Goal: Information Seeking & Learning: Learn about a topic

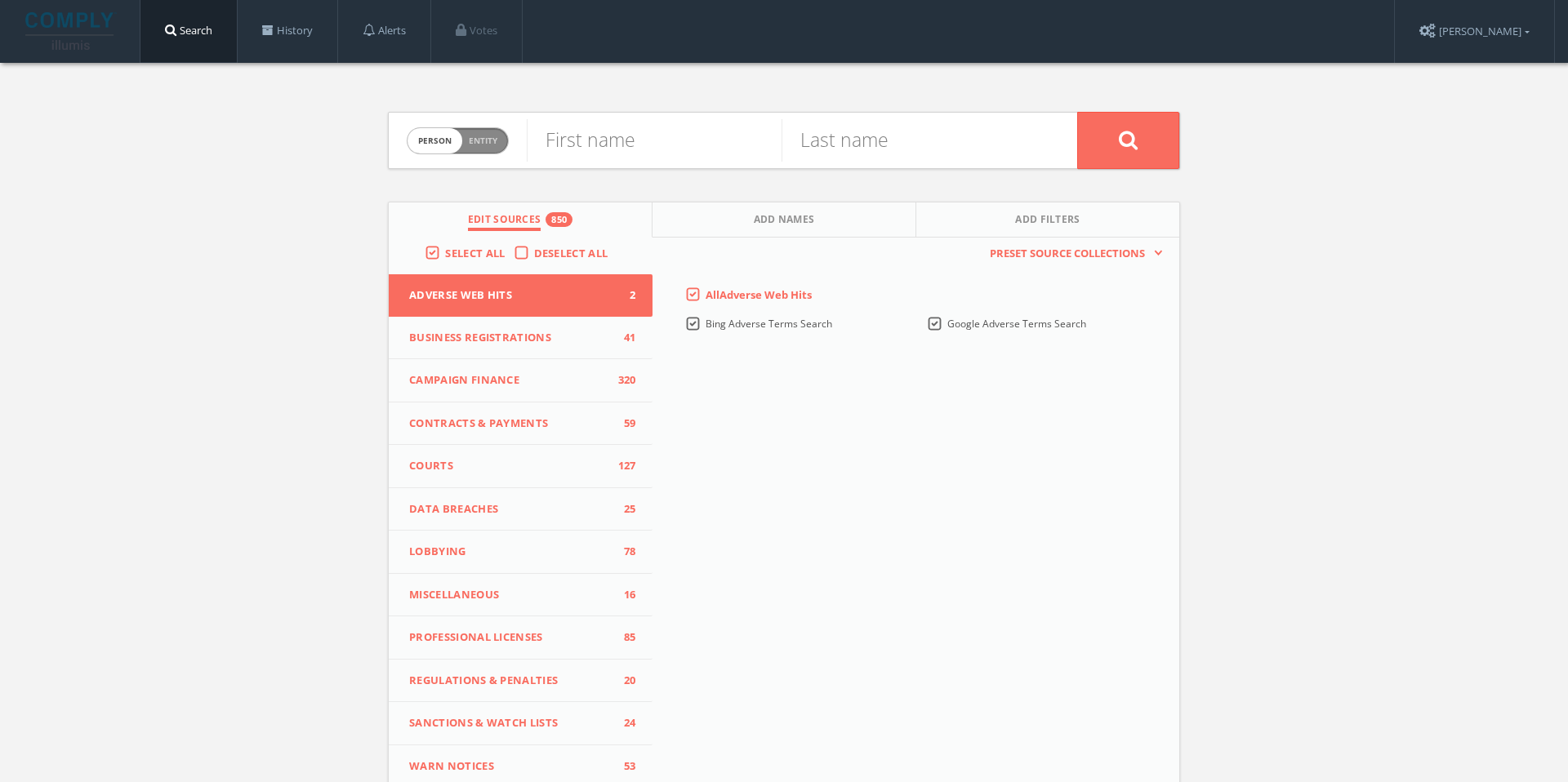
click at [475, 146] on span "Person Entity" at bounding box center [457, 140] width 101 height 25
checkbox input "true"
click at [602, 141] on input "text" at bounding box center [802, 140] width 551 height 42
paste input "Karsun Enterprises, Inc."
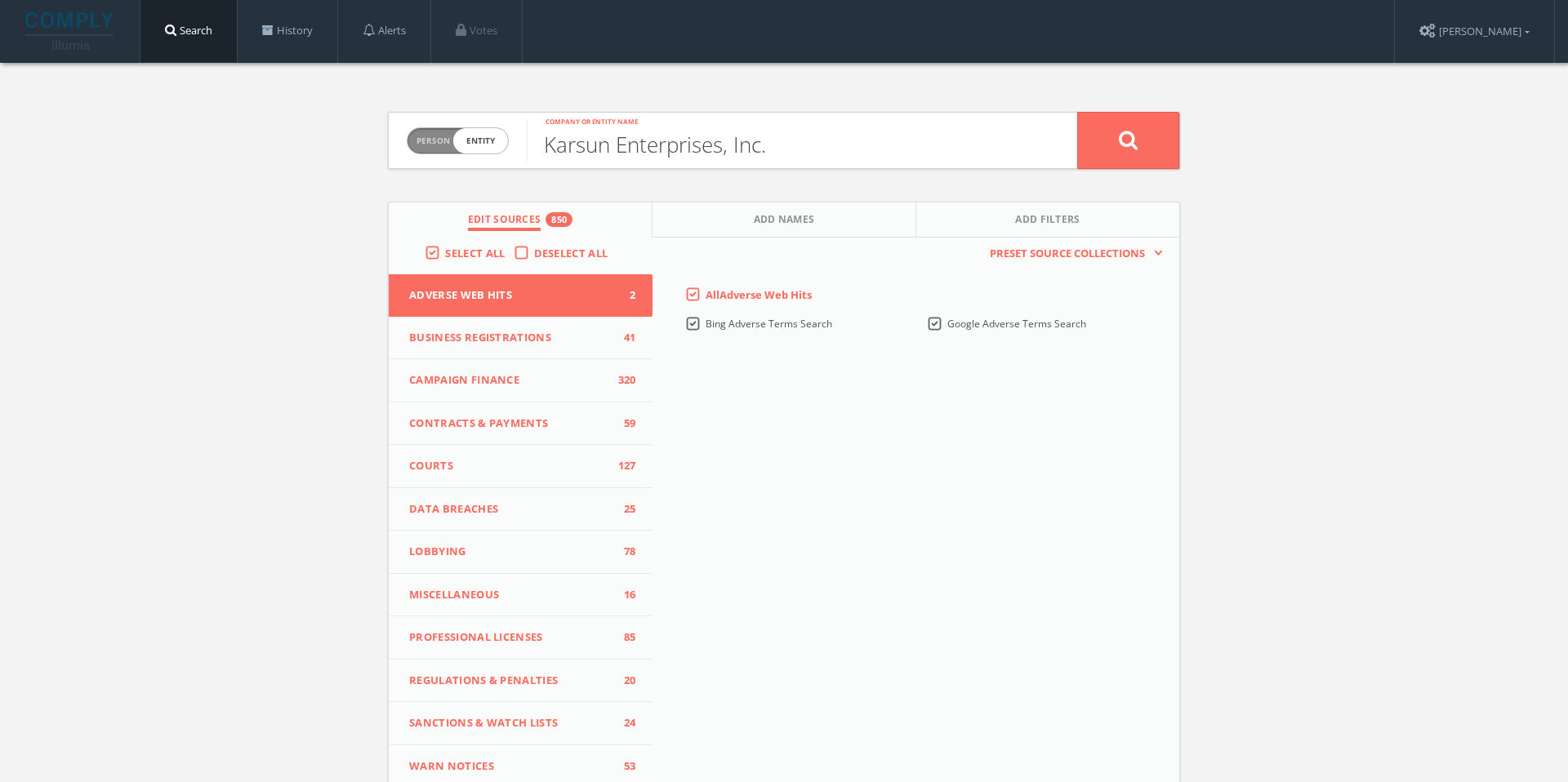
click at [585, 140] on input "Karsun Enterprises, Inc." at bounding box center [802, 140] width 551 height 42
click at [809, 151] on input "KarSun Enterprises, Inc." at bounding box center [802, 140] width 551 height 42
type input "KarSun Enterprises"
click at [1114, 144] on button at bounding box center [1128, 140] width 102 height 57
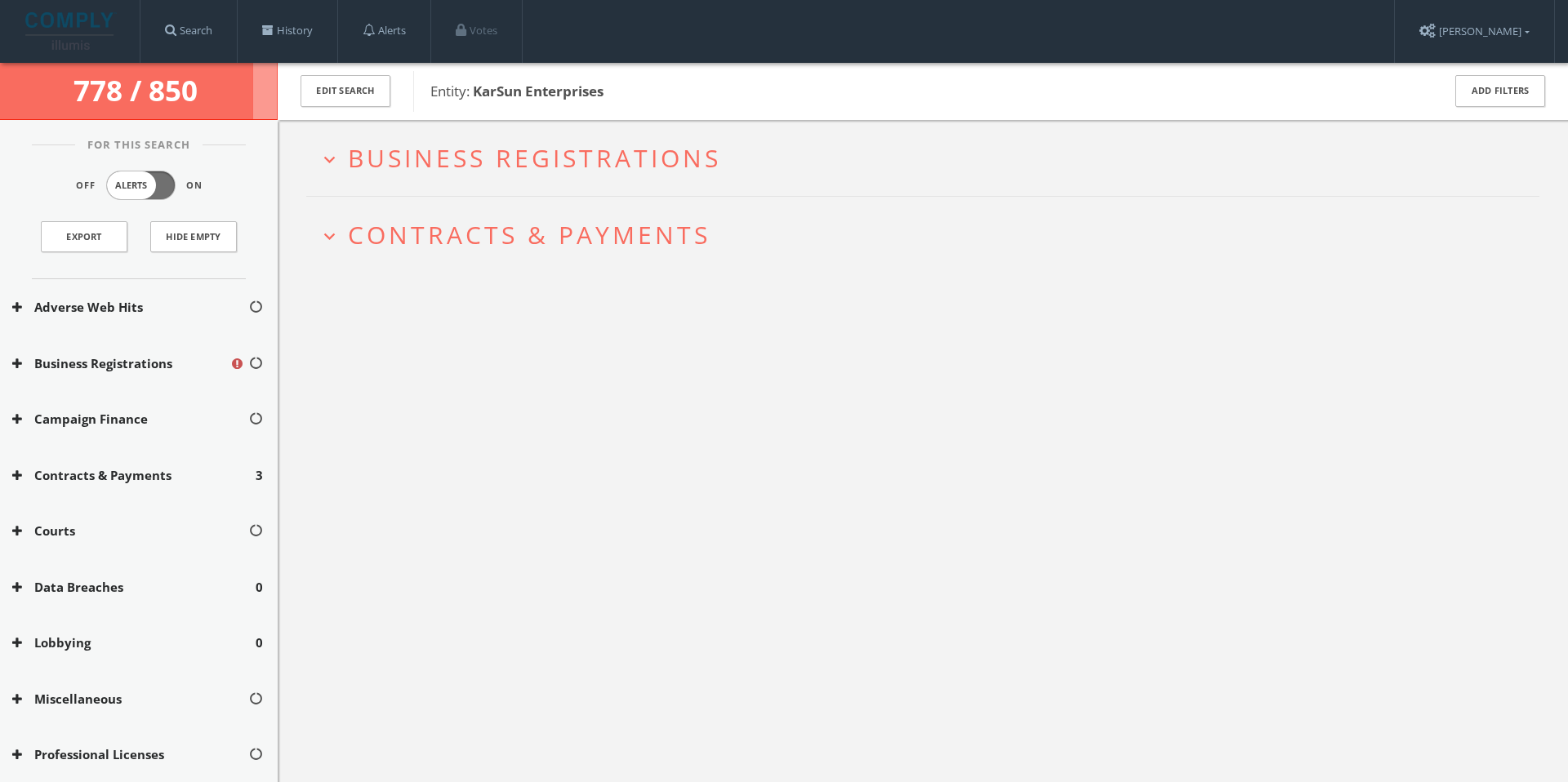
click at [475, 237] on span "Contracts & Payments" at bounding box center [529, 235] width 362 height 34
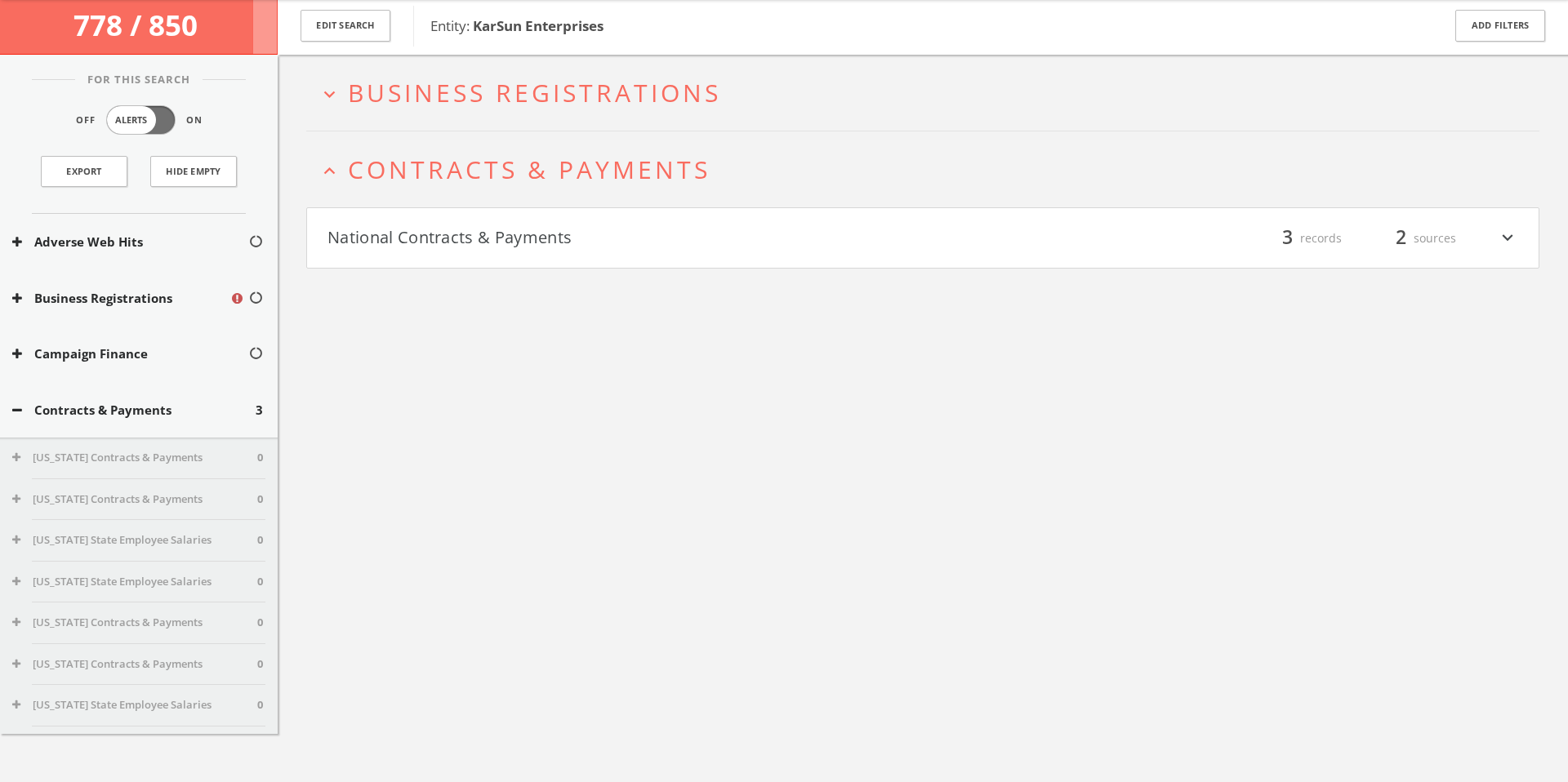
scroll to position [96, 0]
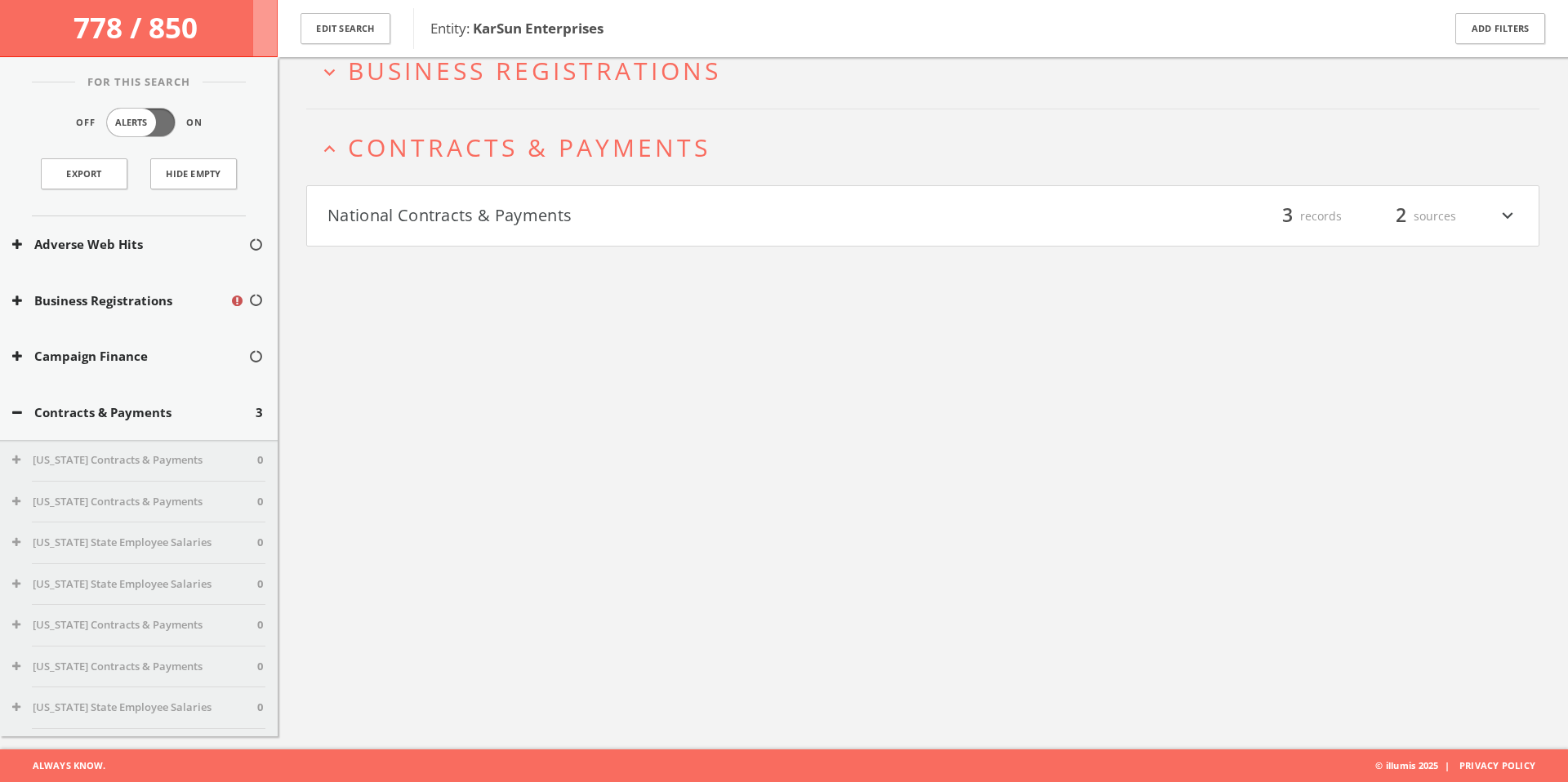
click at [479, 208] on button "National Contracts & Payments" at bounding box center [625, 216] width 596 height 28
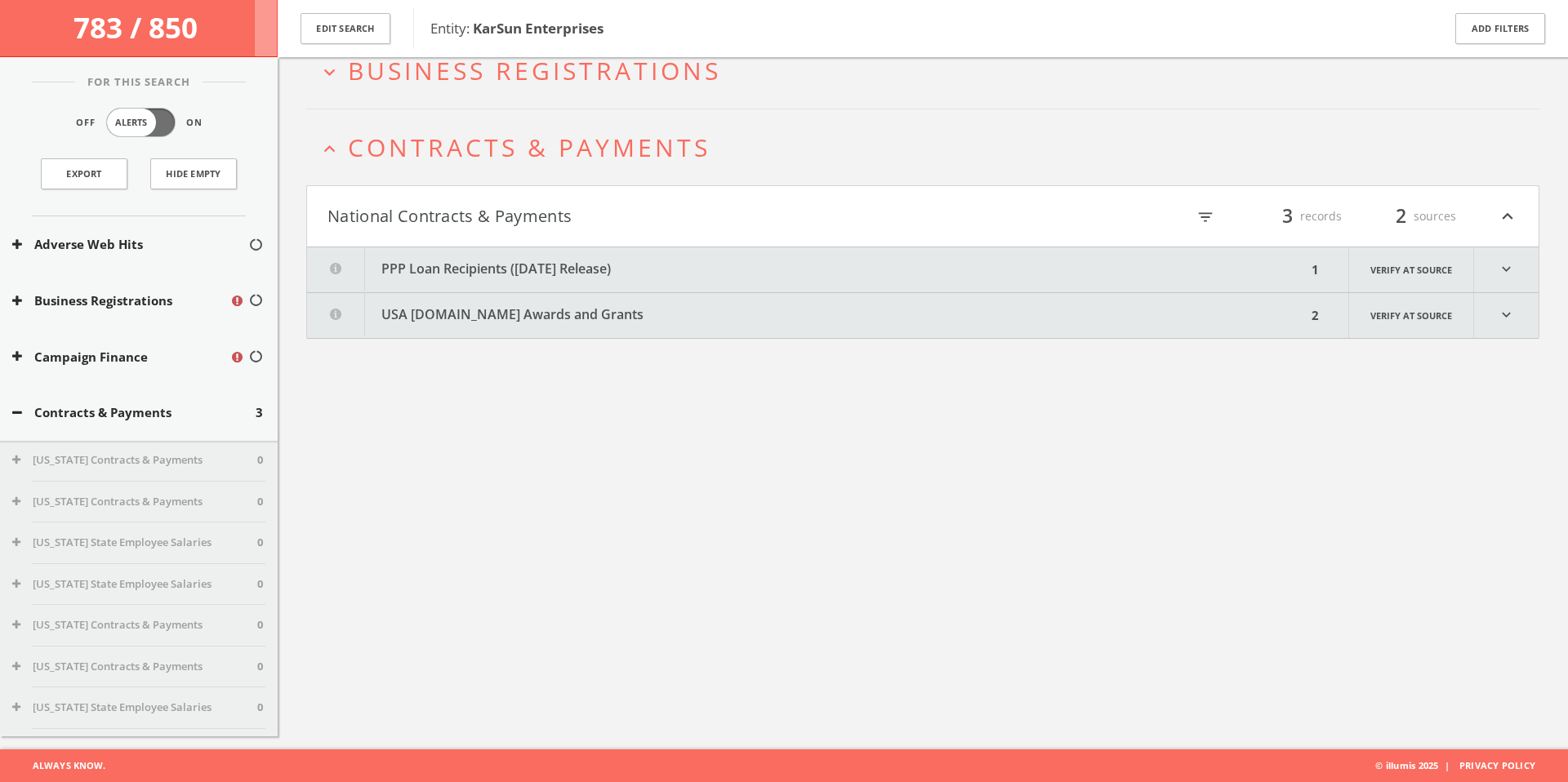
click at [479, 263] on button "PPP Loan Recipients (December 2020 Release)" at bounding box center [807, 270] width 1000 height 45
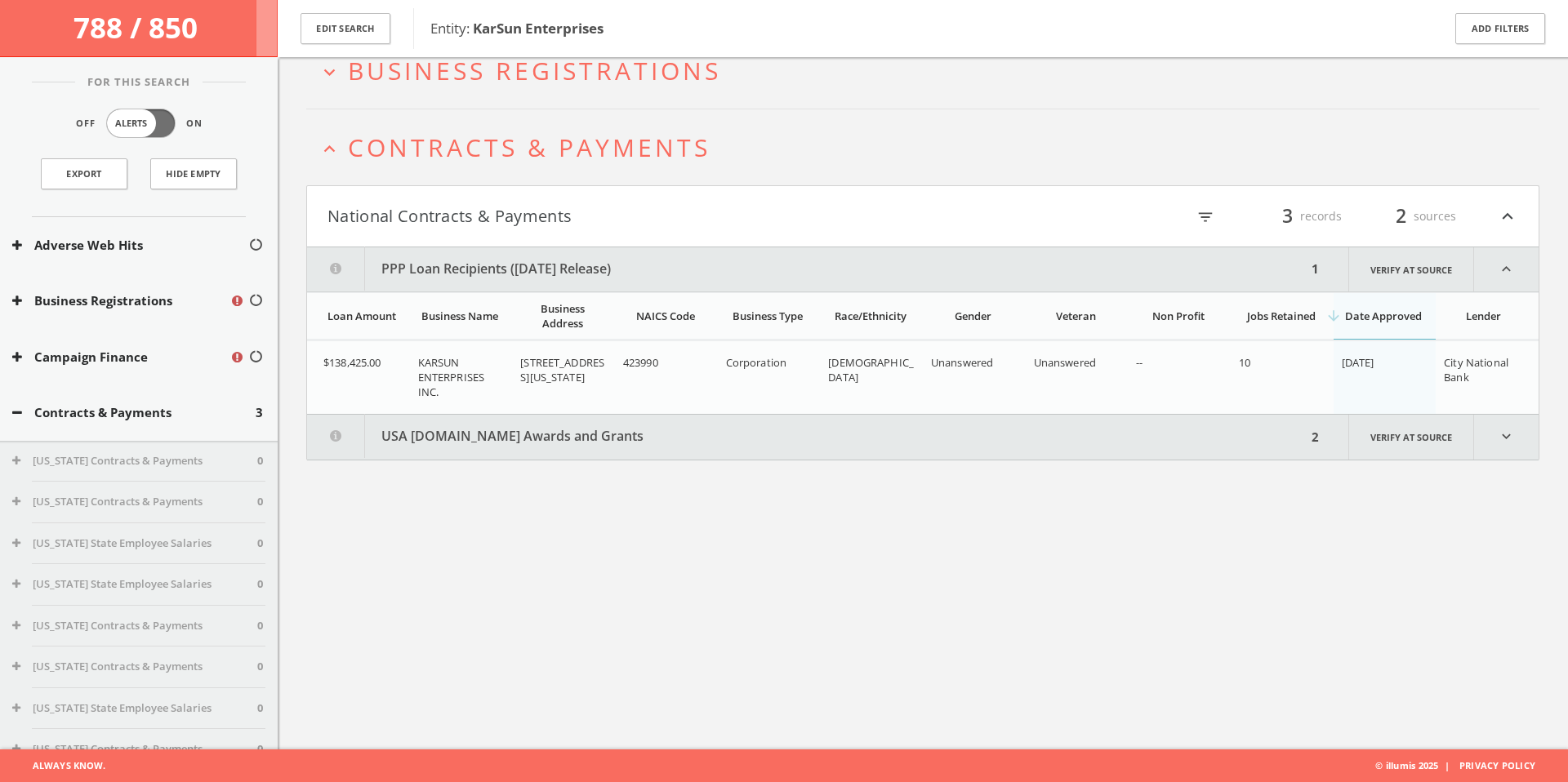
click at [484, 436] on button "USA Spending.gov Awards and Grants" at bounding box center [807, 438] width 1000 height 45
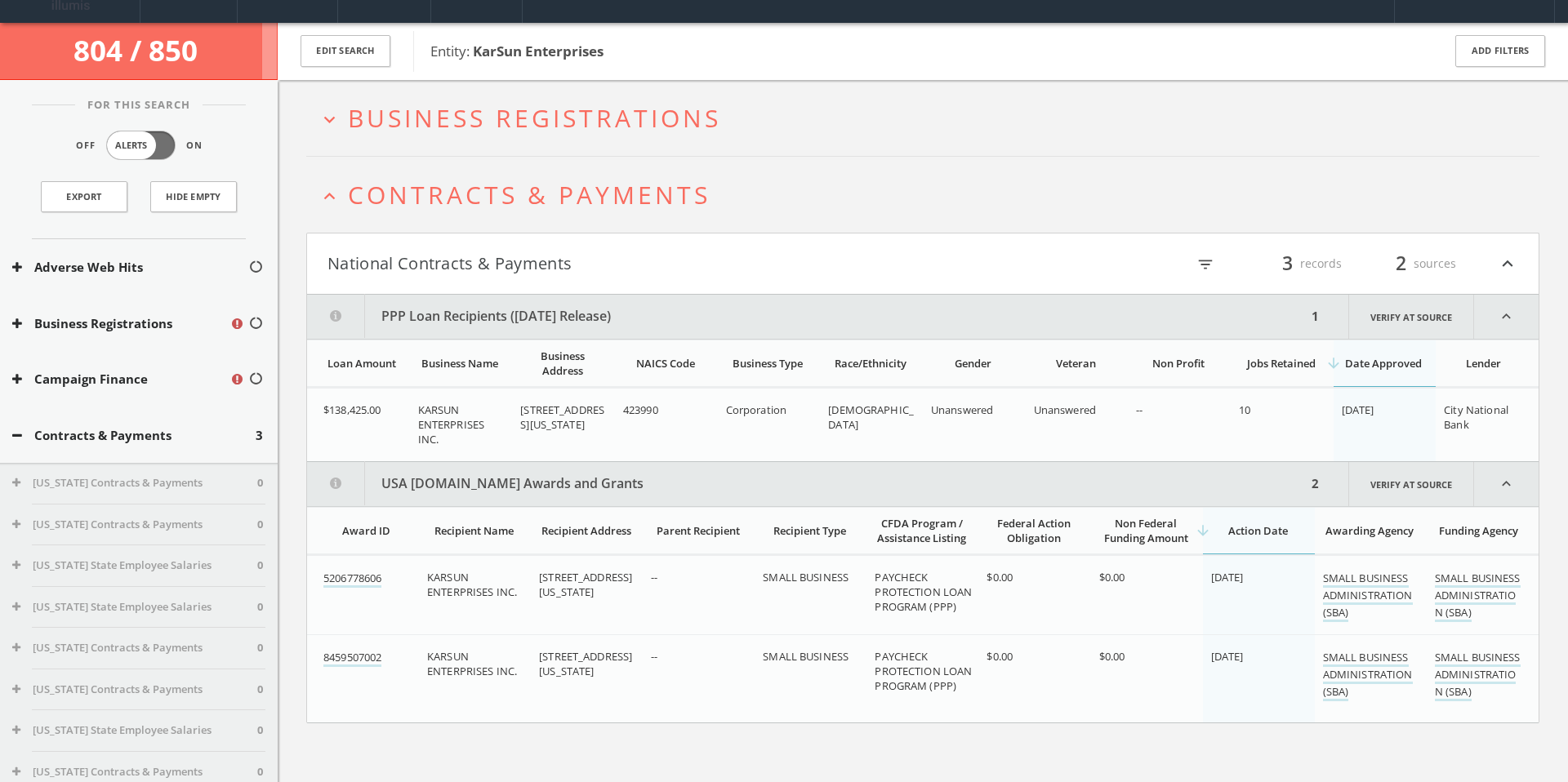
click at [554, 145] on h2 "expand_more Business Registrations" at bounding box center [922, 118] width 1233 height 76
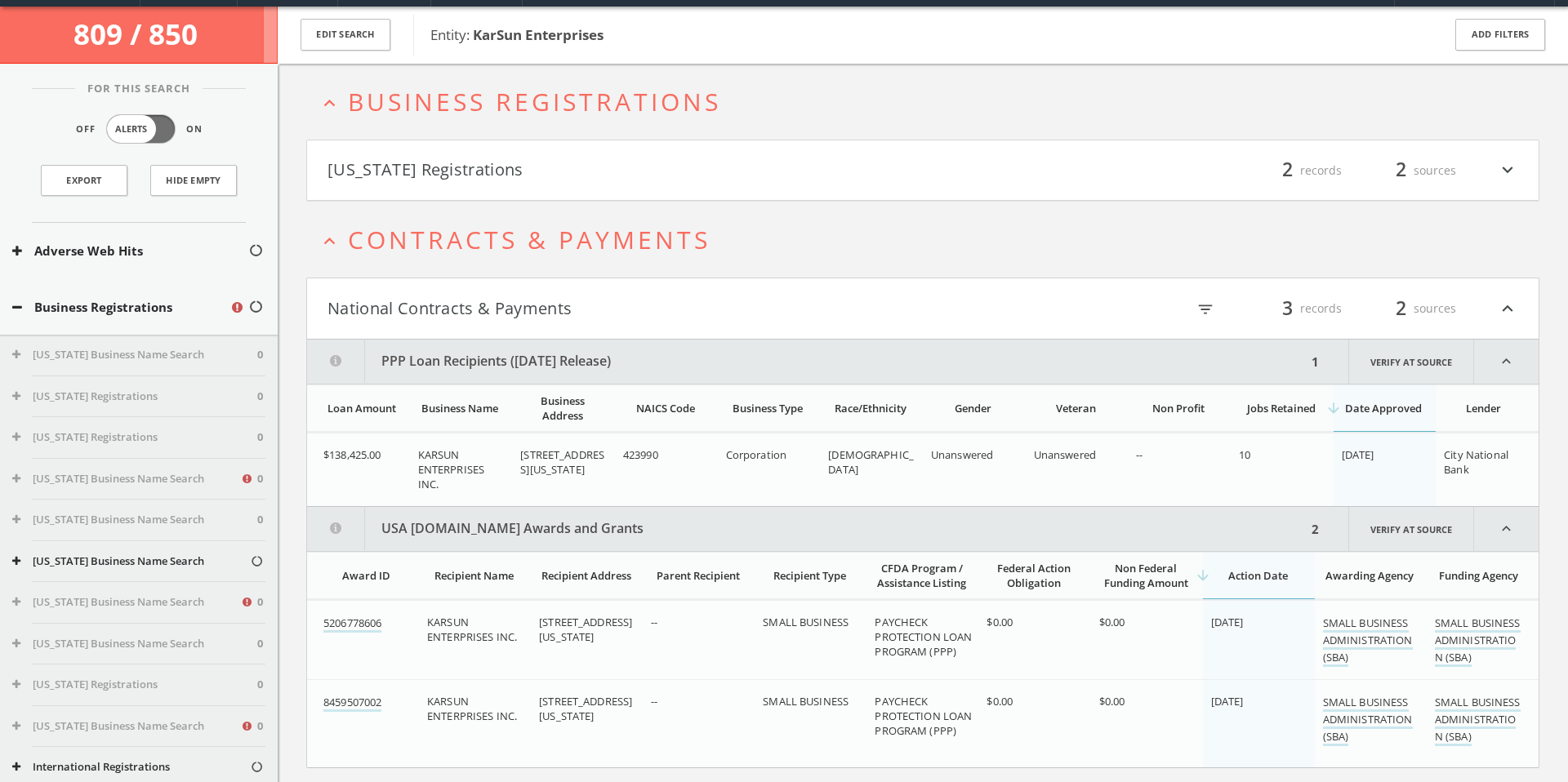
click at [548, 161] on html "Search History Alerts Votes Valerie Newberg Edit Profile Change Password Securi…" at bounding box center [784, 411] width 1568 height 935
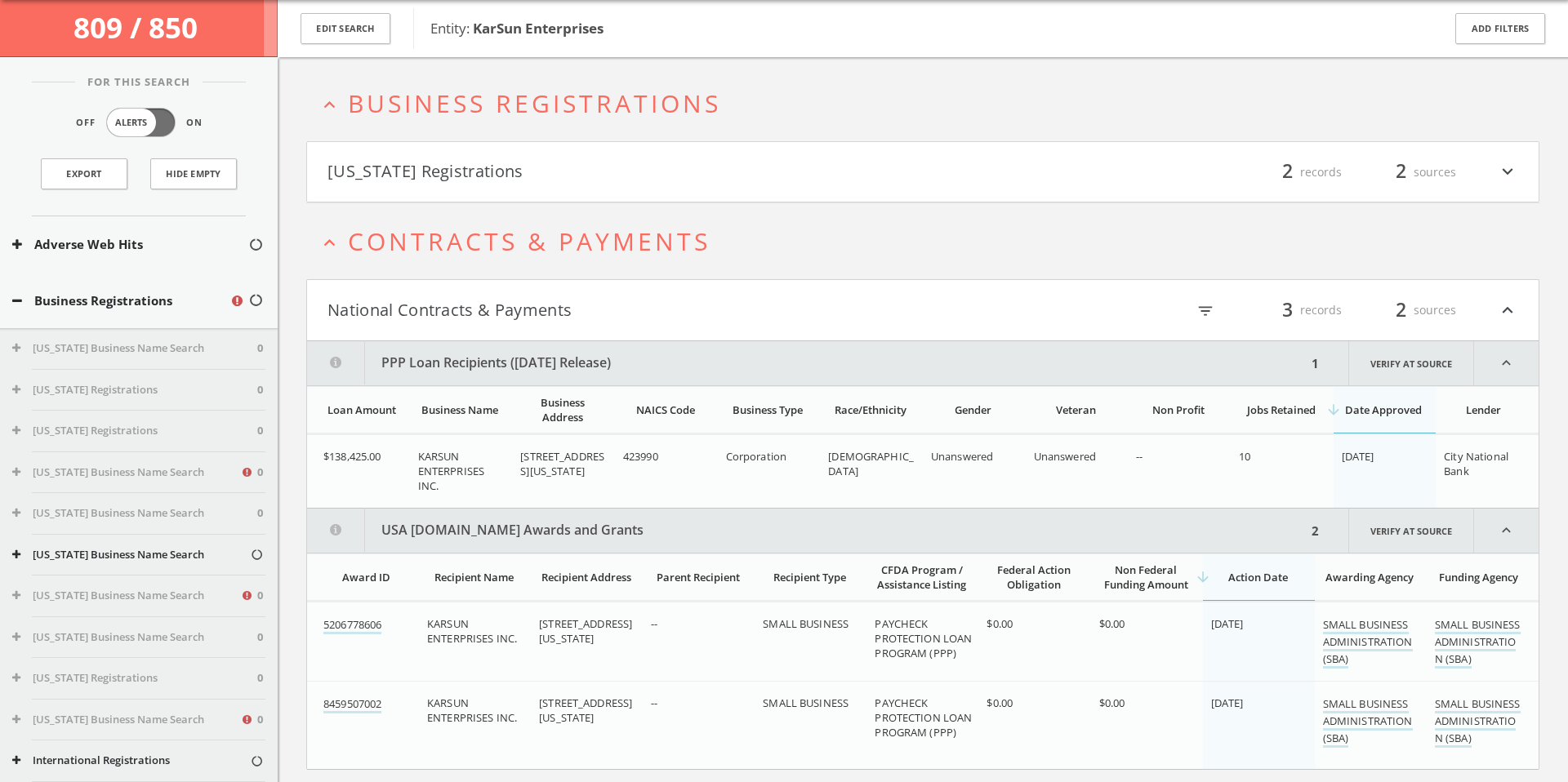
click at [548, 168] on button "[US_STATE] Registrations" at bounding box center [625, 172] width 596 height 28
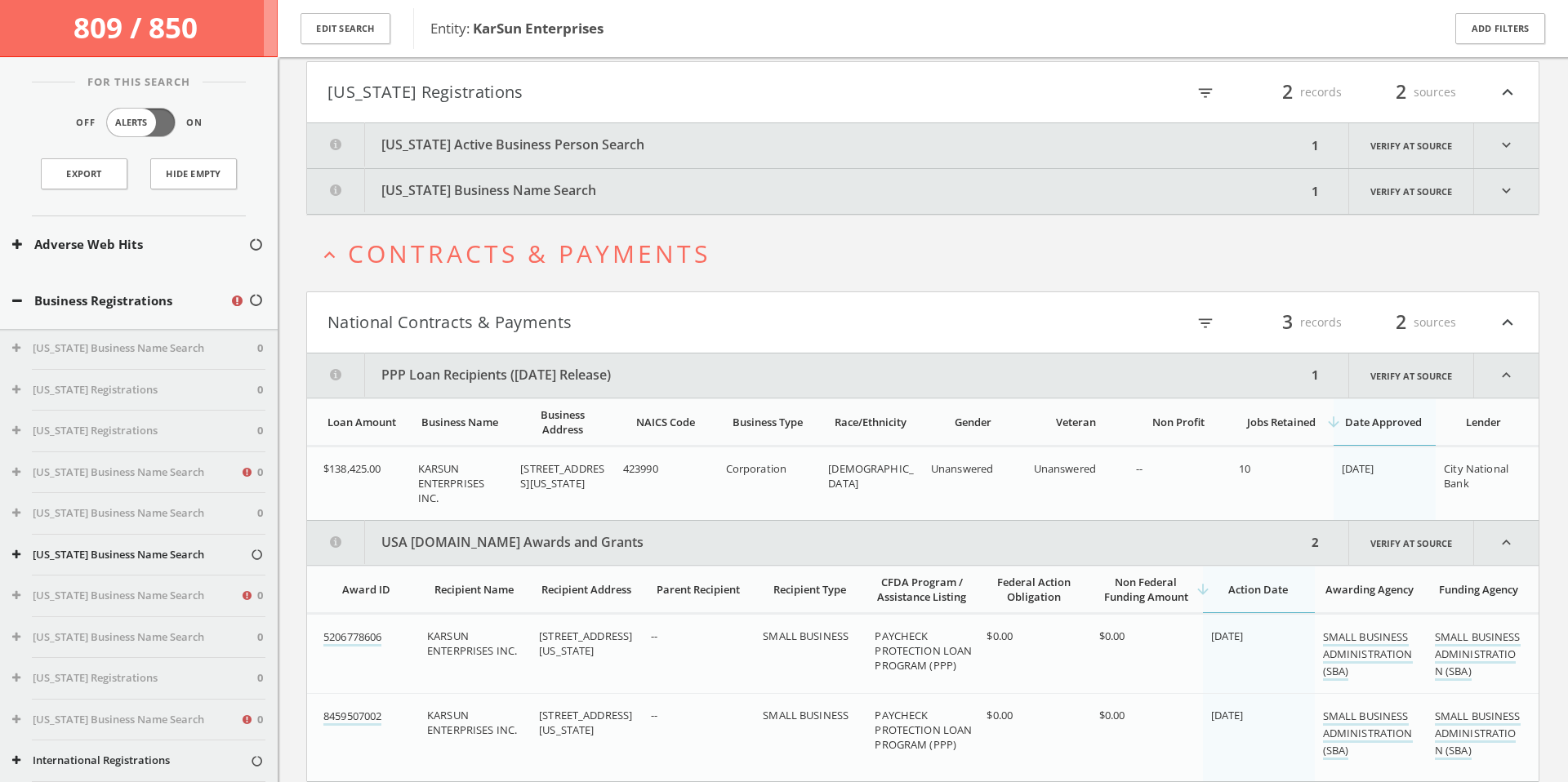
click at [563, 166] on html "Search History Alerts Votes Valerie Newberg Edit Profile Change Password Securi…" at bounding box center [784, 348] width 1568 height 982
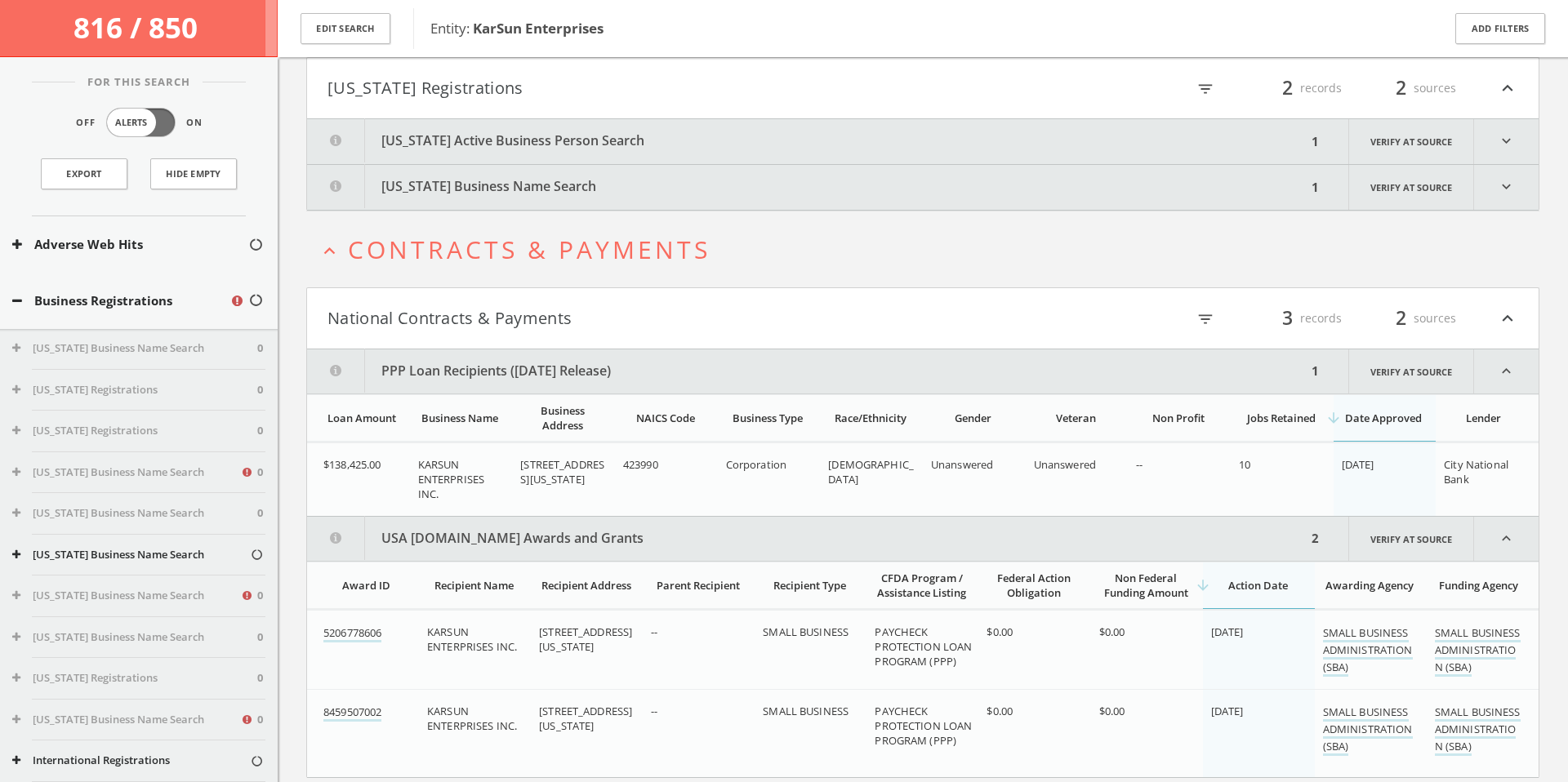
click at [563, 151] on button "New York Active Business Person Search" at bounding box center [807, 142] width 1000 height 45
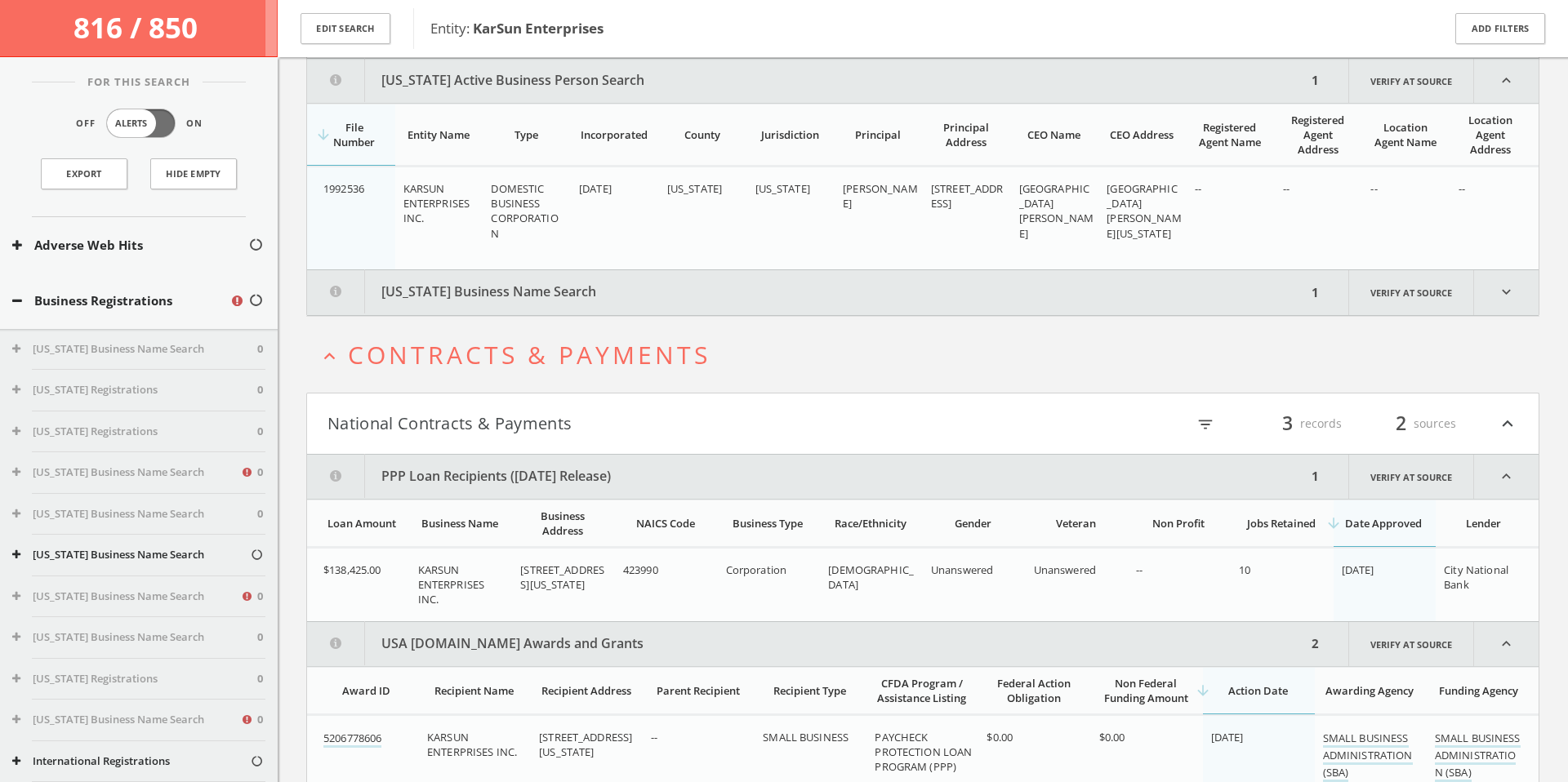
scroll to position [208, 0]
click at [520, 300] on button "New York Business Name Search" at bounding box center [807, 292] width 1000 height 45
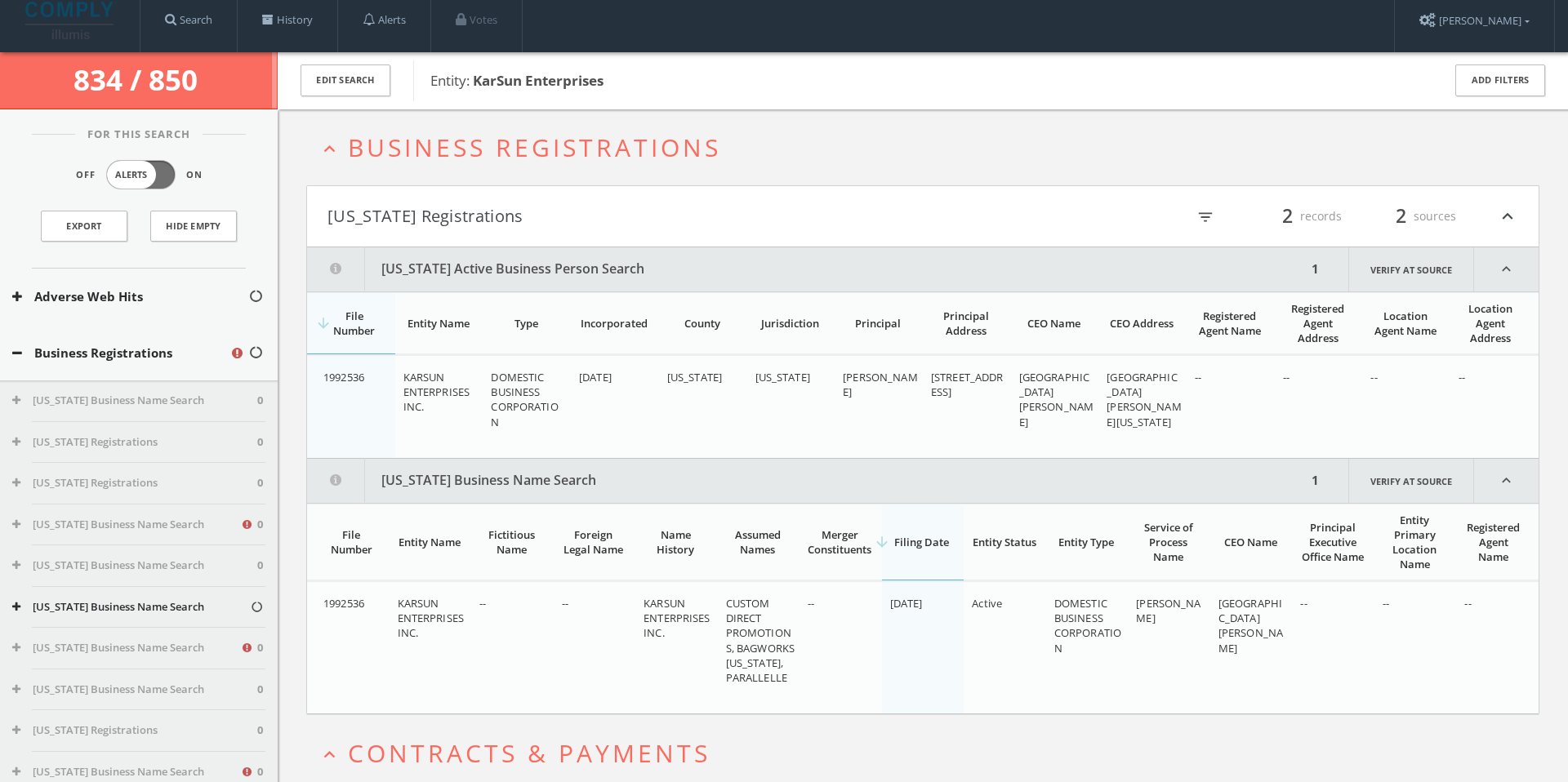
scroll to position [0, 0]
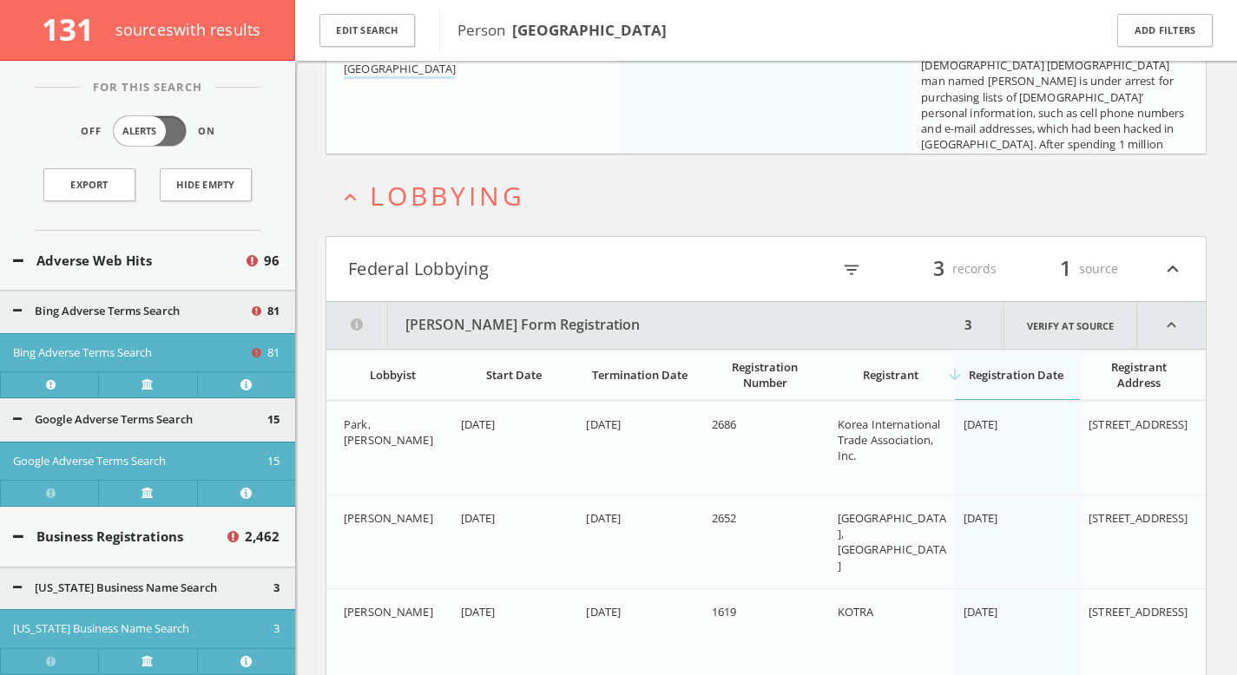
scroll to position [151536, 0]
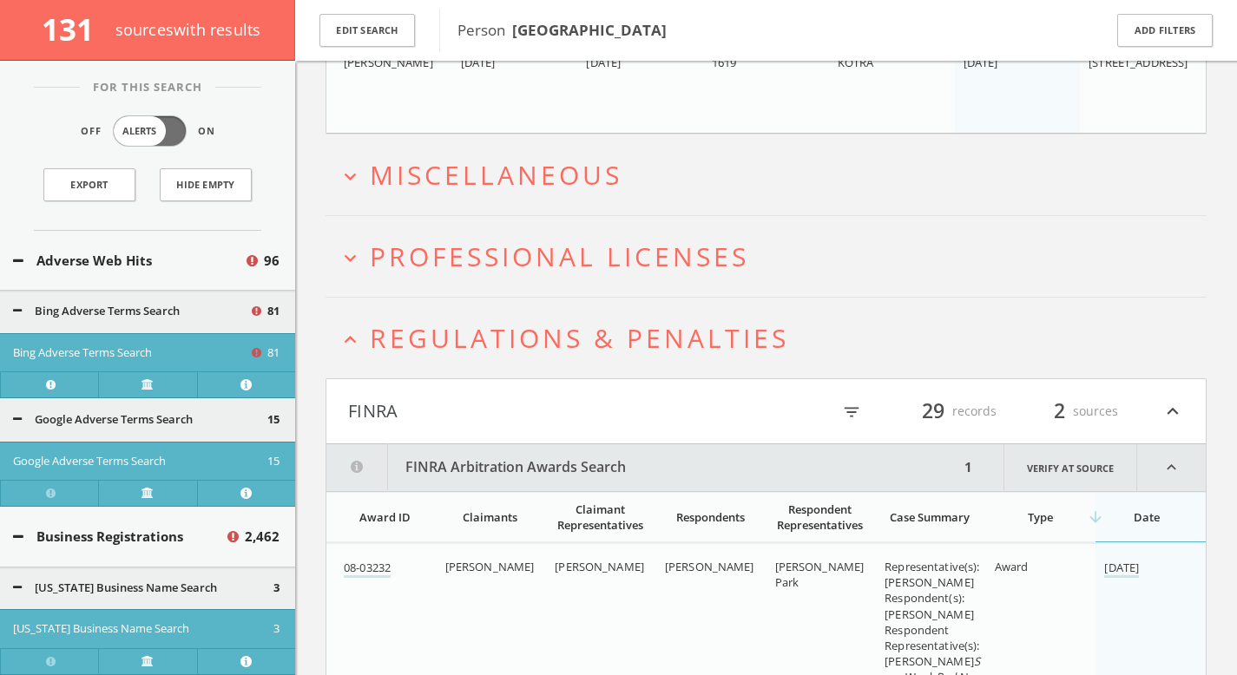
click at [556, 181] on span "Miscellaneous" at bounding box center [496, 175] width 253 height 36
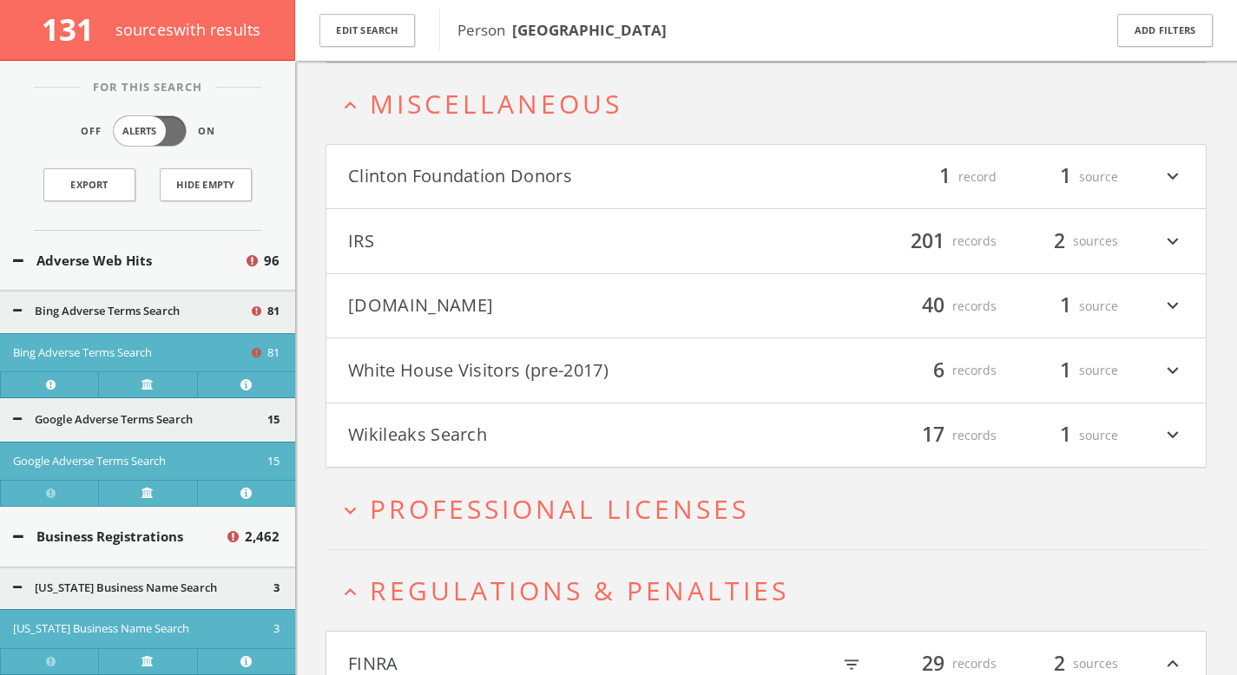
scroll to position [153889, 0]
click at [547, 174] on button "Clinton Foundation Donors" at bounding box center [557, 176] width 418 height 30
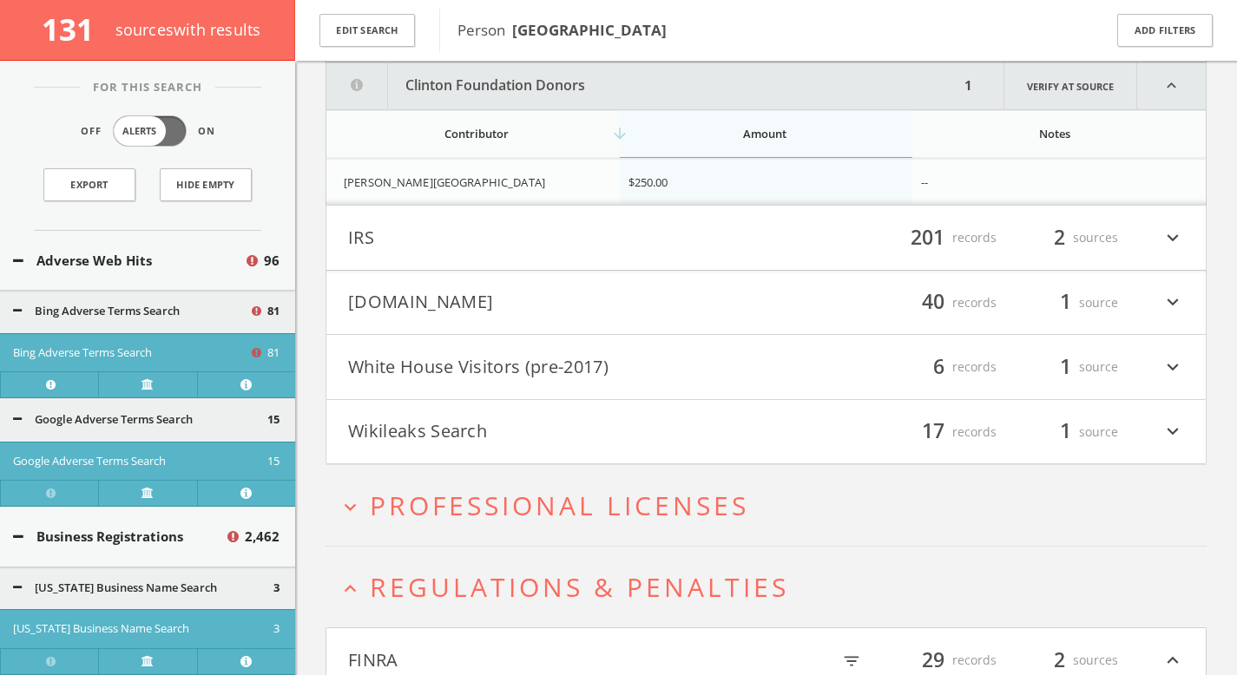
click at [557, 242] on button "IRS" at bounding box center [557, 238] width 418 height 30
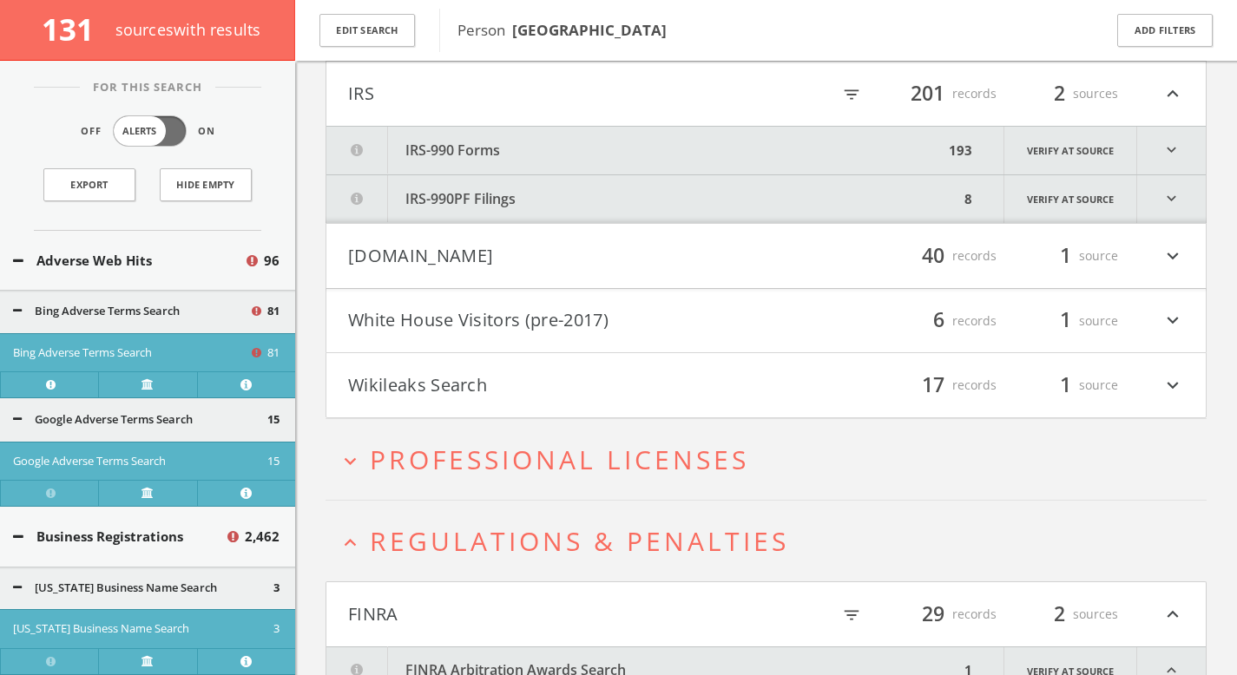
click at [572, 143] on button "IRS-990 Forms" at bounding box center [634, 151] width 617 height 48
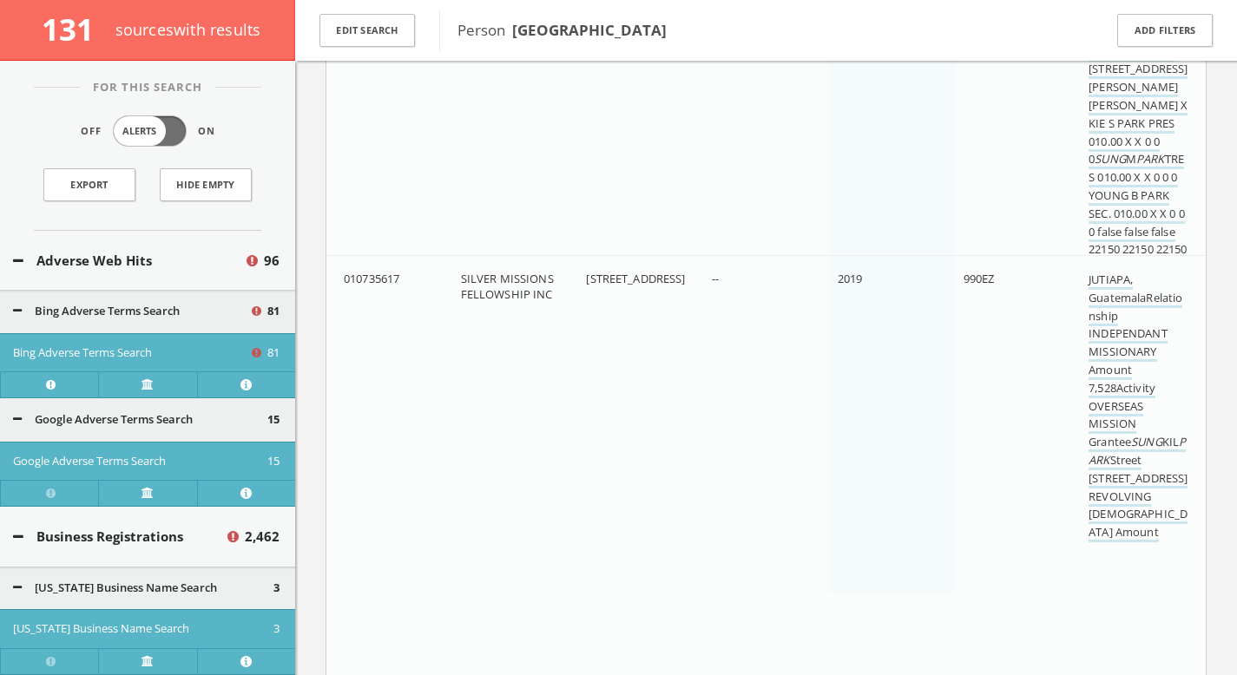
scroll to position [154094, 0]
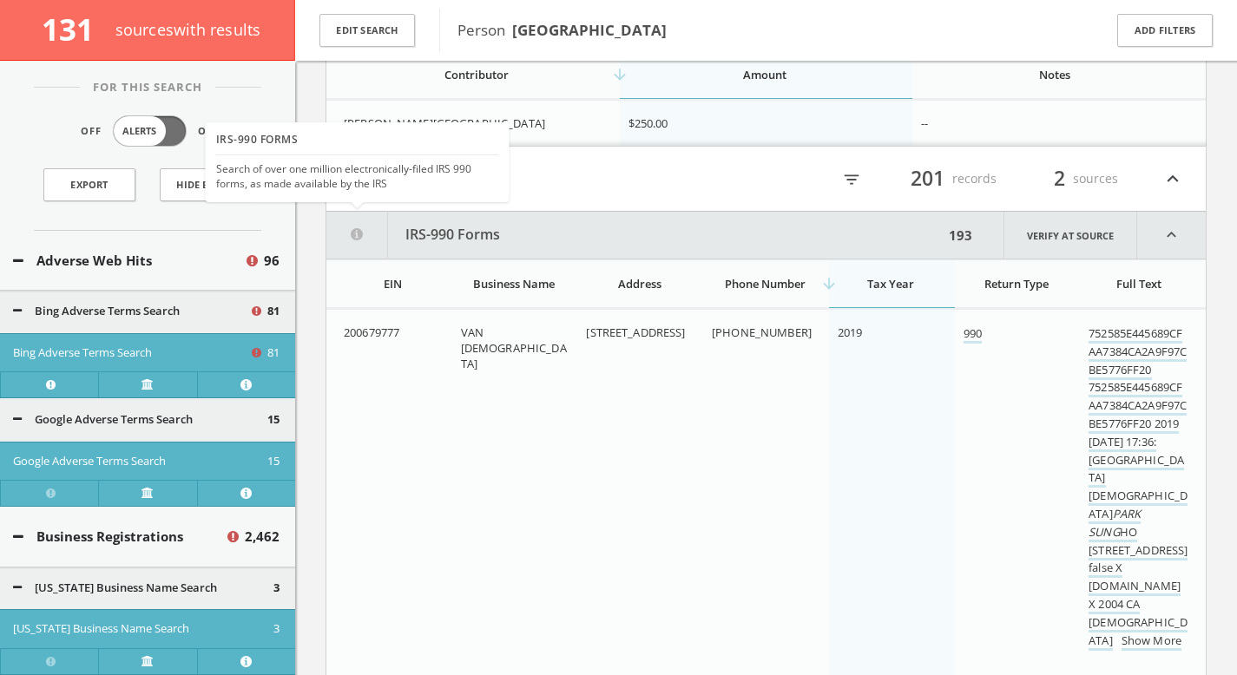
drag, startPoint x: 515, startPoint y: 232, endPoint x: 378, endPoint y: 233, distance: 136.3
click at [378, 233] on button "IRS-990 Forms" at bounding box center [634, 235] width 617 height 47
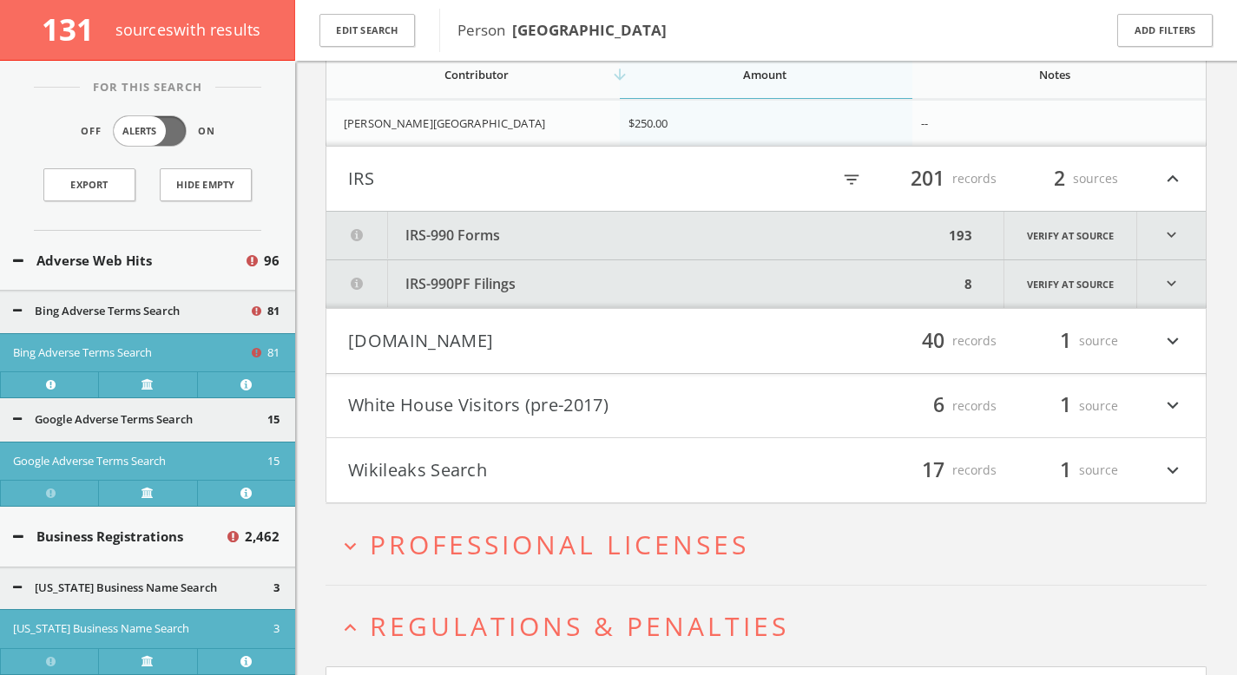
click at [492, 234] on button "IRS-990 Forms" at bounding box center [634, 236] width 617 height 48
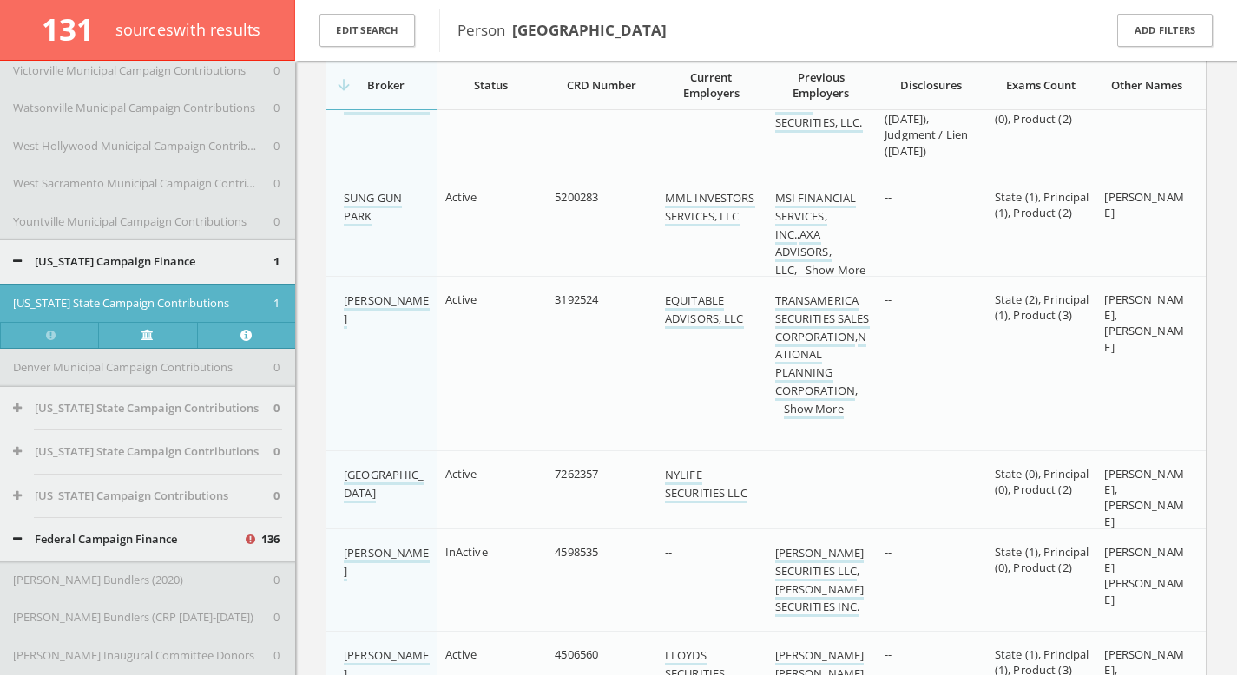
scroll to position [7133, 0]
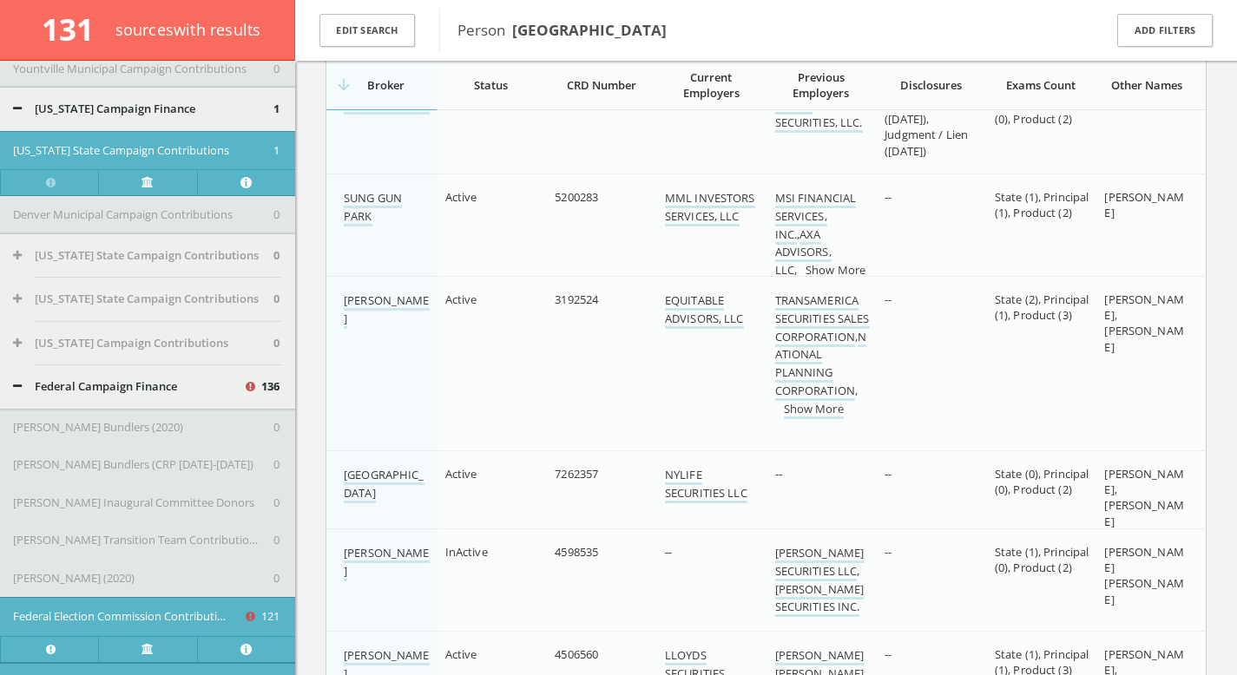
click at [31, 103] on button "[US_STATE] Campaign Finance" at bounding box center [143, 109] width 260 height 17
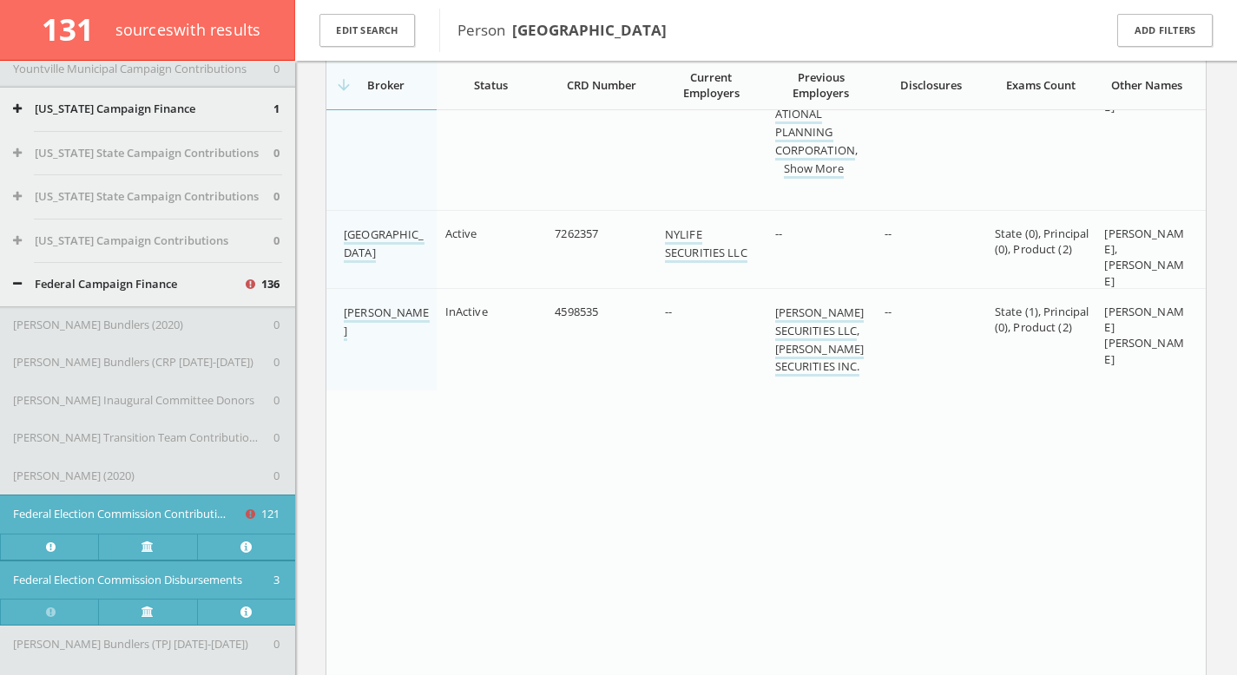
scroll to position [175301, 0]
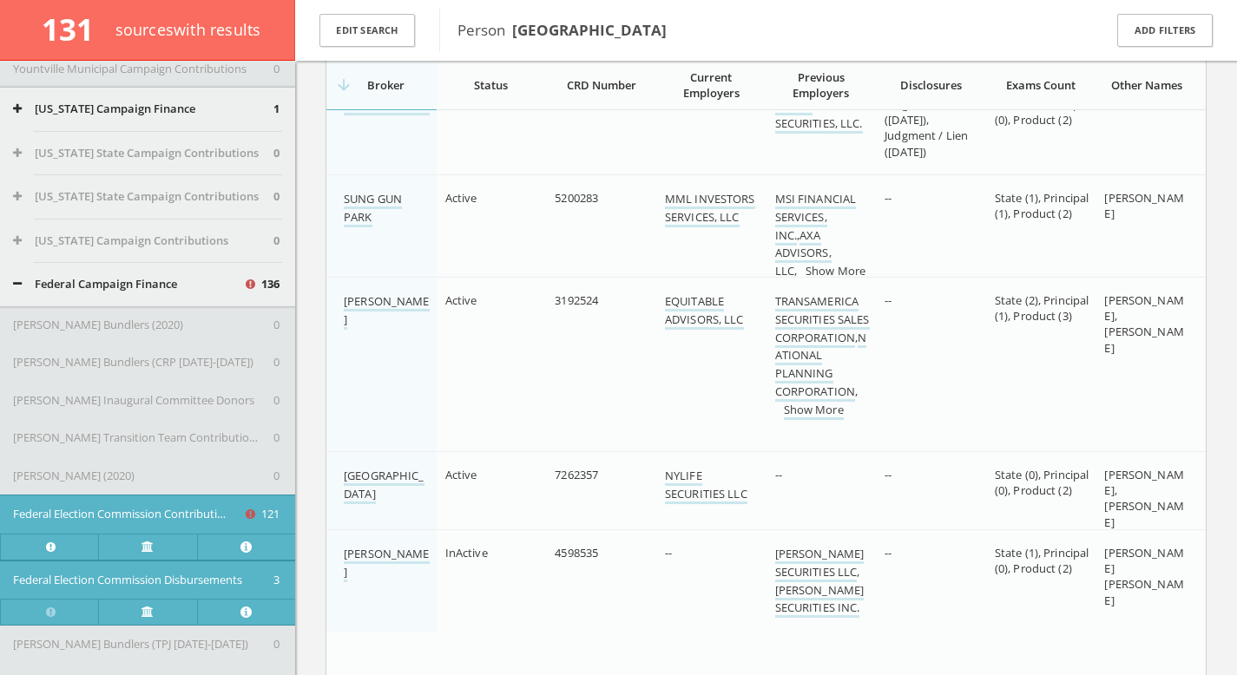
click at [75, 290] on button "Federal Campaign Finance" at bounding box center [128, 284] width 230 height 17
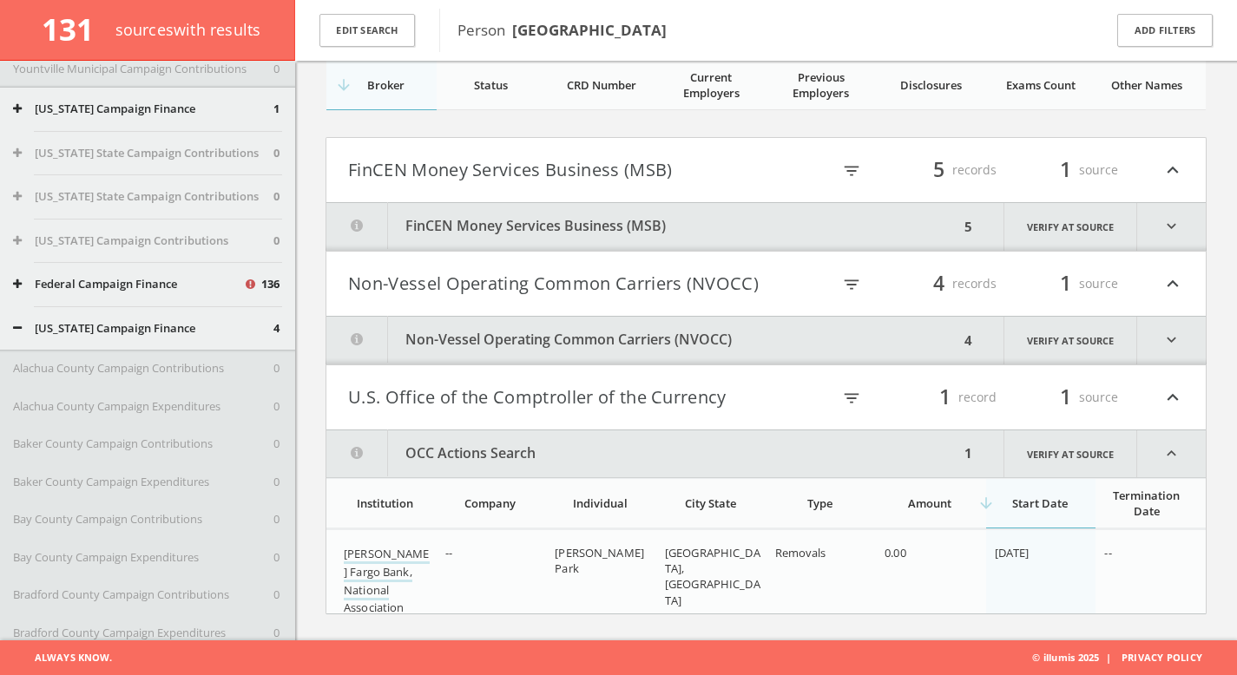
scroll to position [157106, 0]
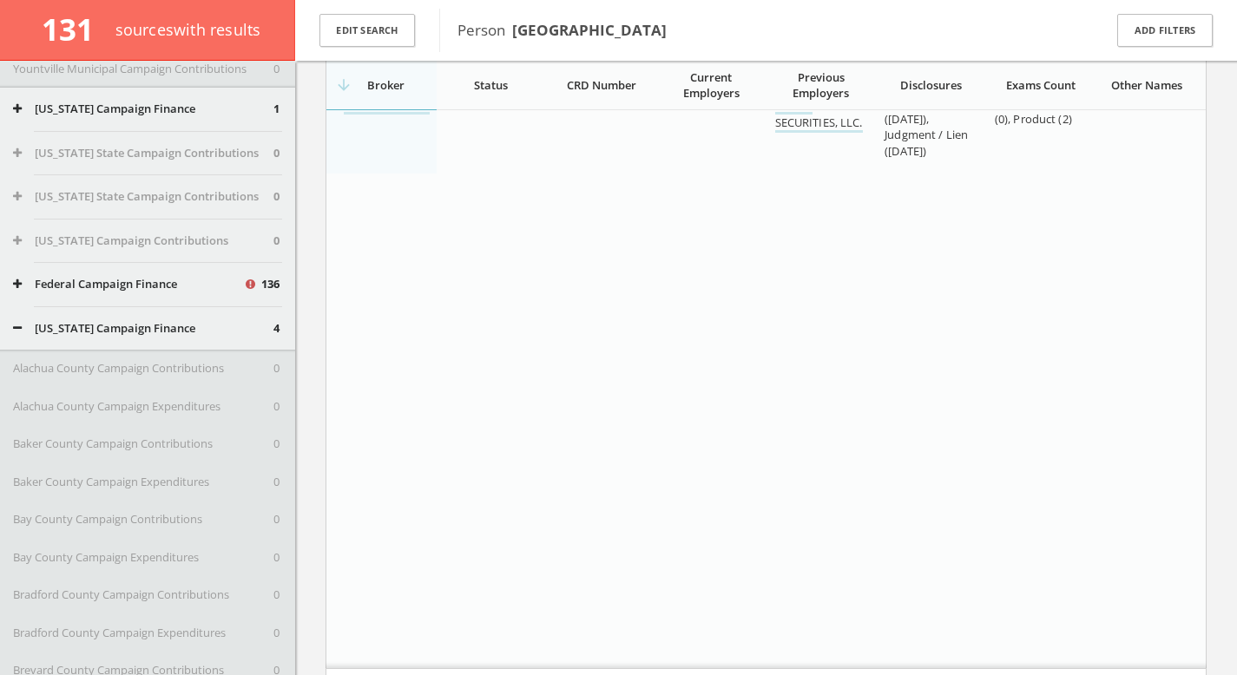
click at [66, 336] on div "[US_STATE] Campaign Finance 4" at bounding box center [147, 328] width 295 height 43
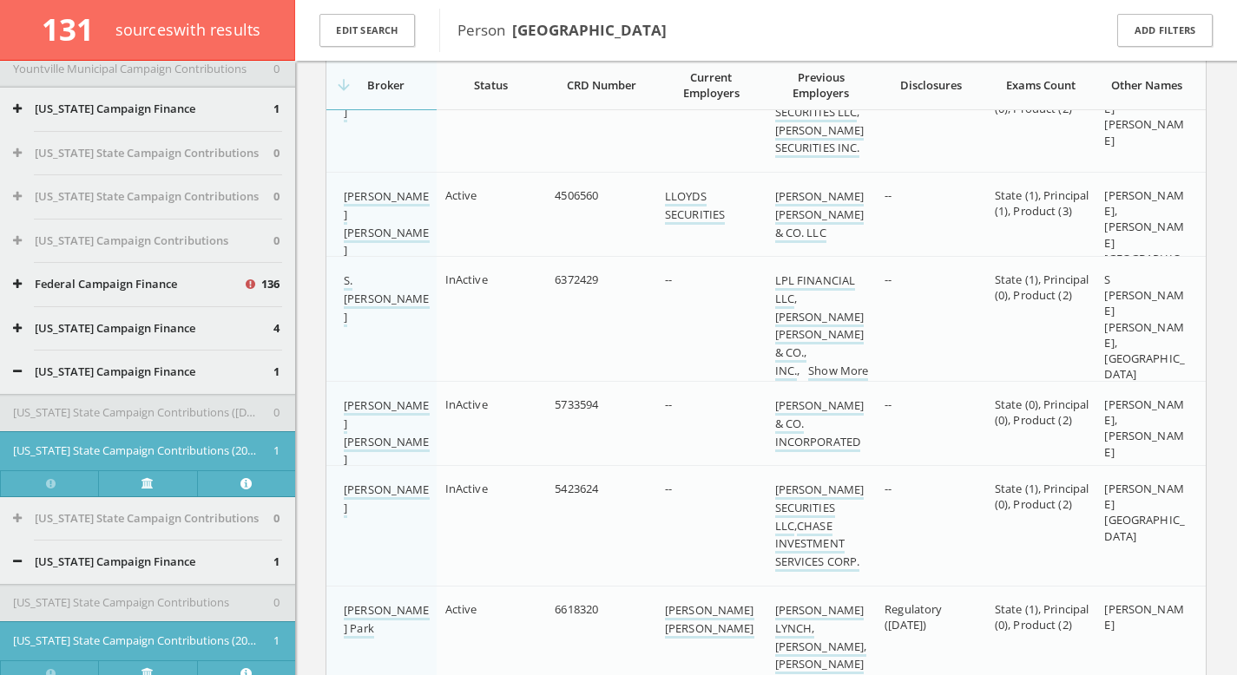
scroll to position [156646, 0]
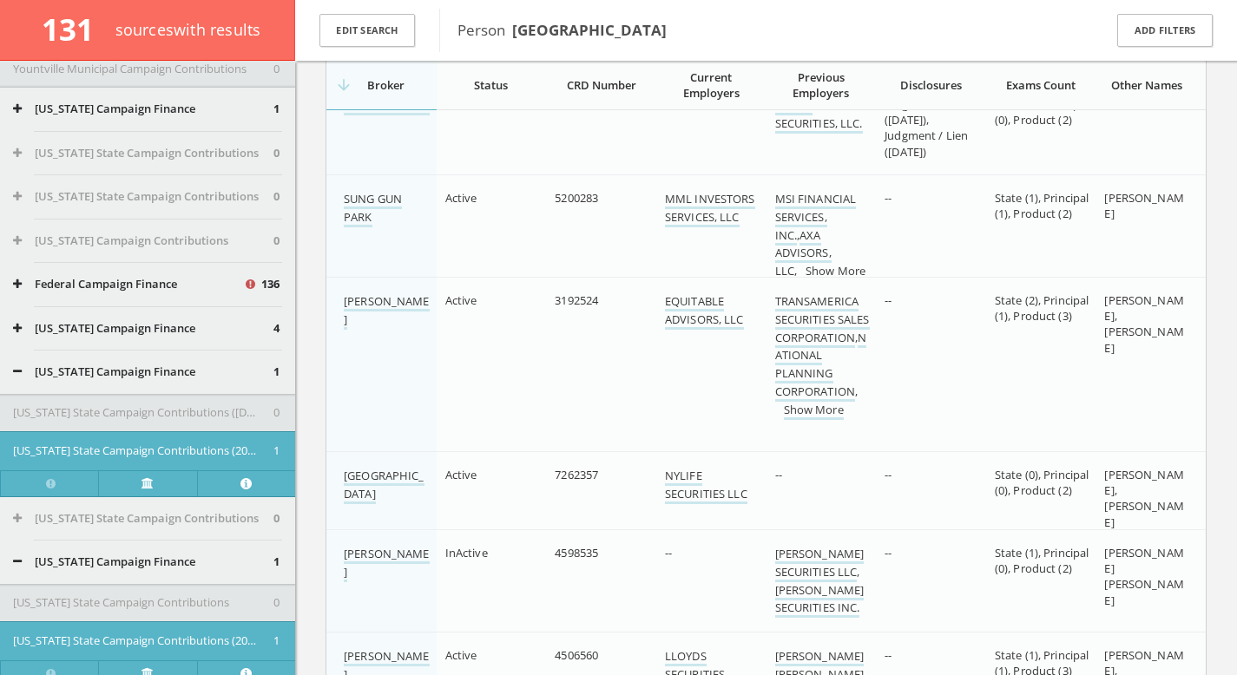
click at [92, 121] on div "[US_STATE] Campaign Finance 1" at bounding box center [147, 109] width 295 height 43
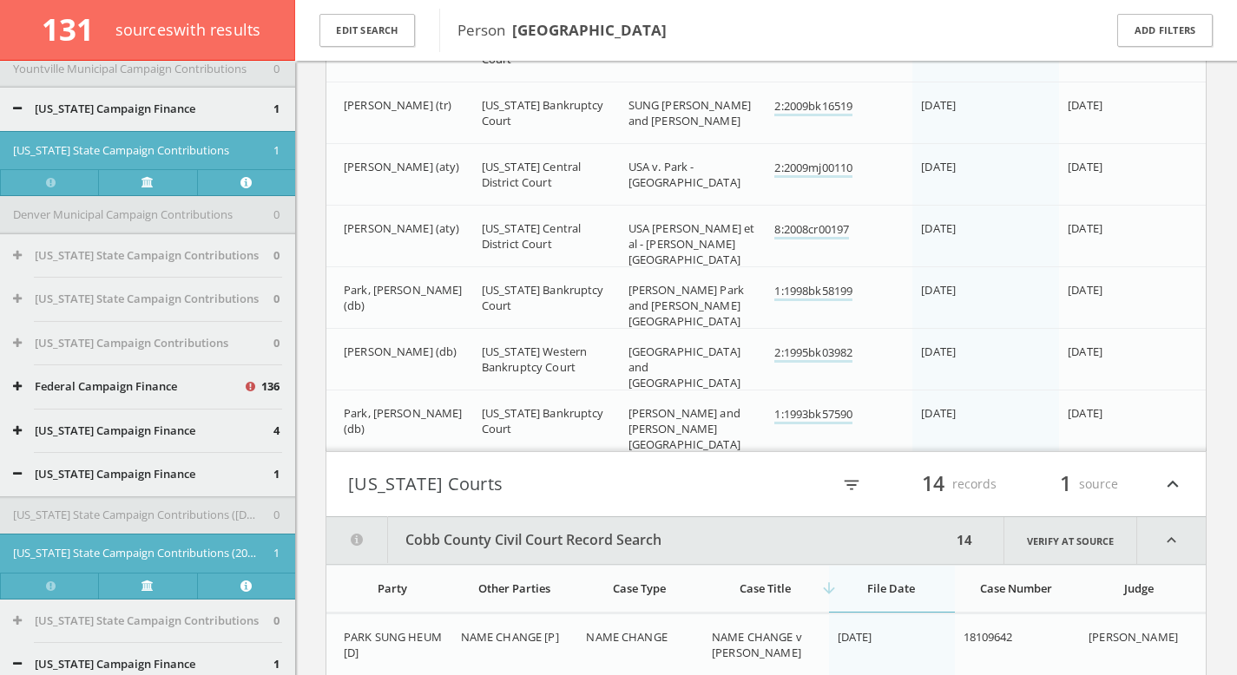
scroll to position [106553, 0]
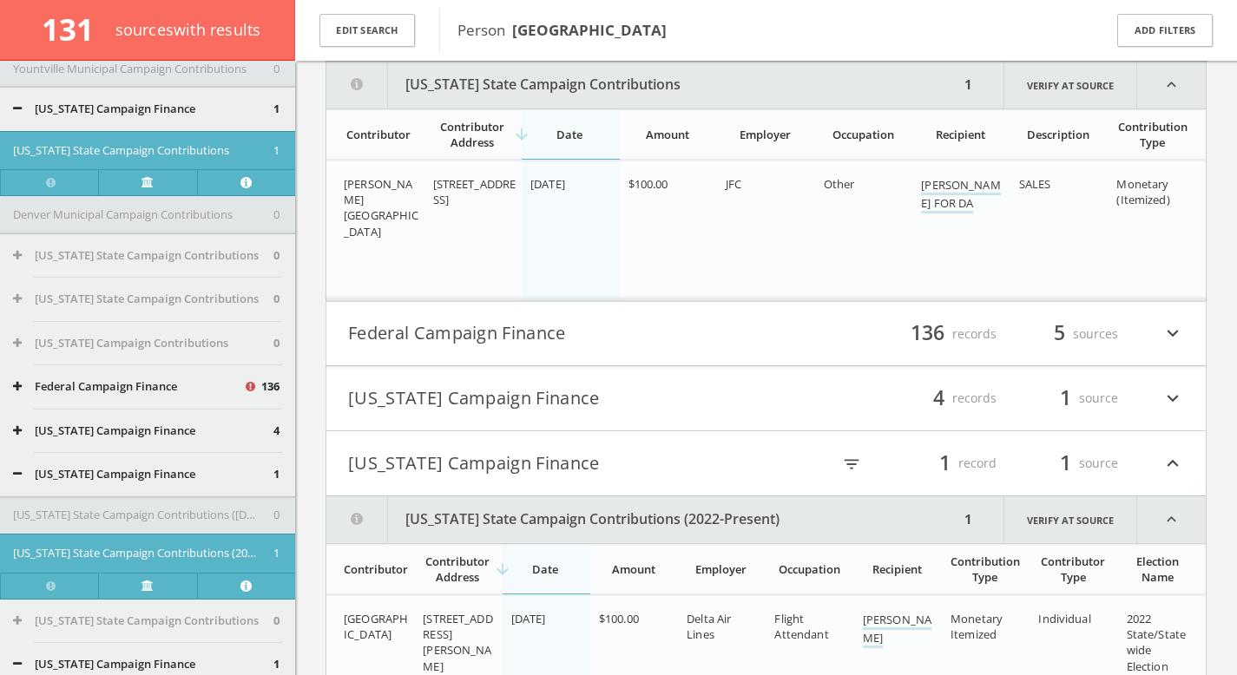
click at [107, 104] on button "[US_STATE] Campaign Finance" at bounding box center [143, 109] width 260 height 17
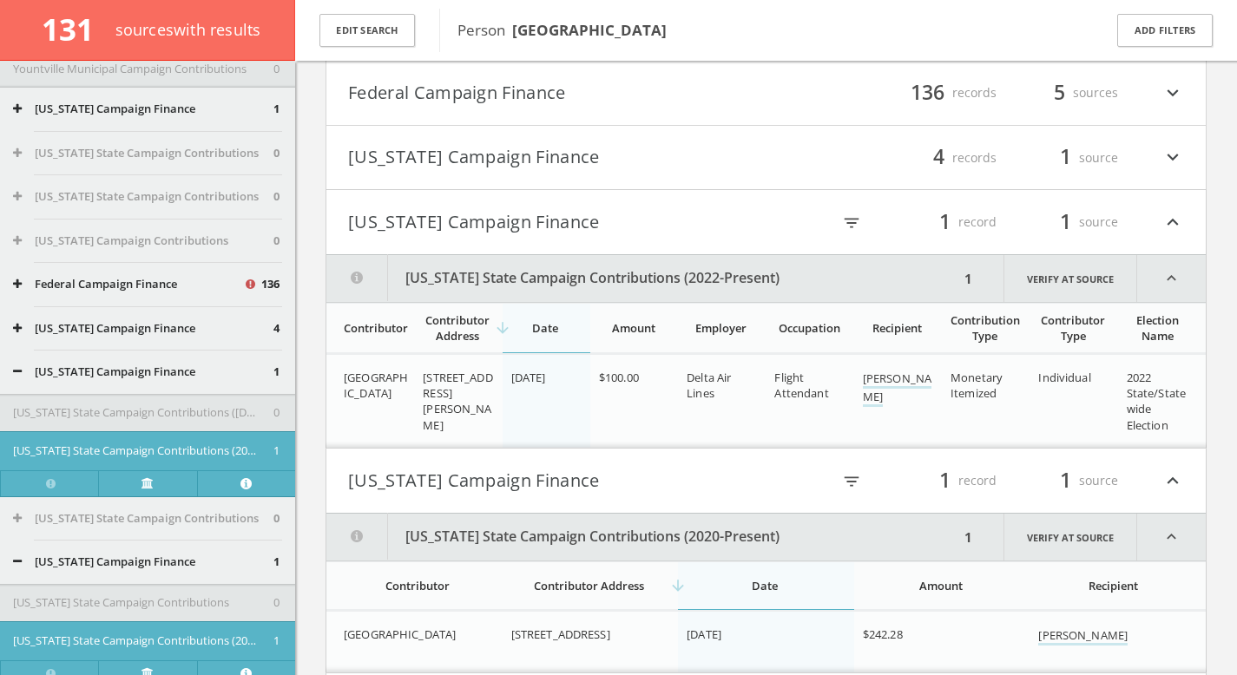
click at [106, 377] on button "[US_STATE] Campaign Finance" at bounding box center [143, 372] width 260 height 17
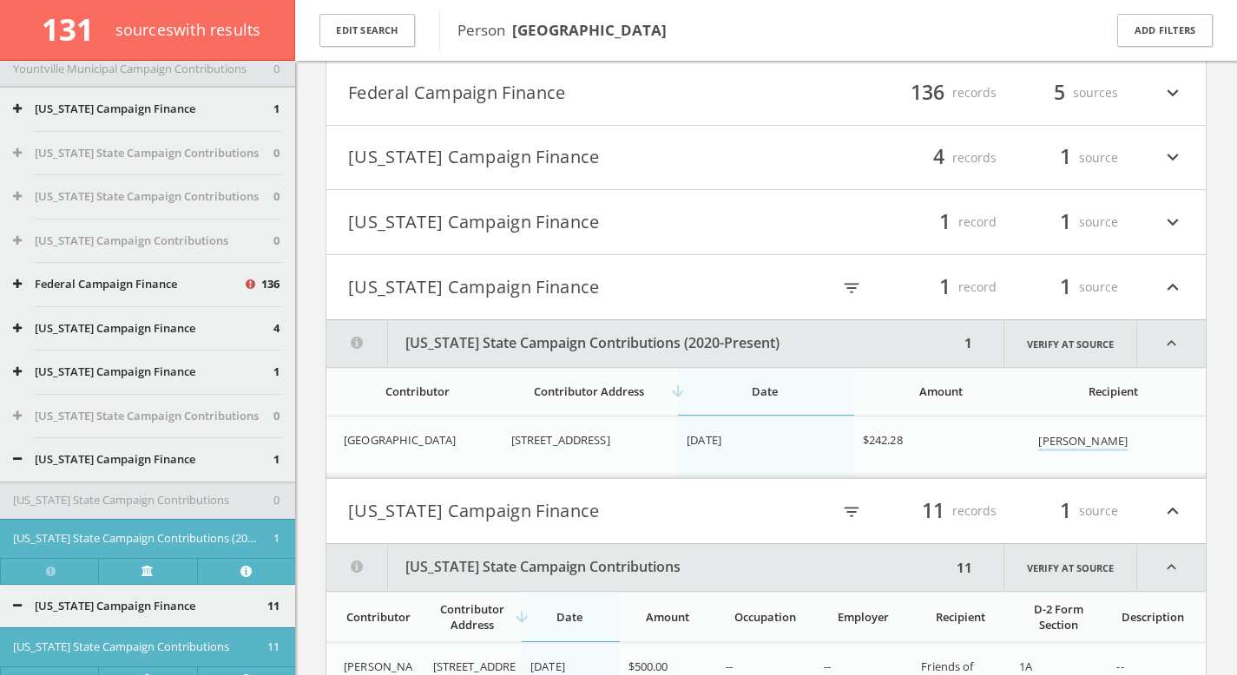
click at [89, 465] on button "[US_STATE] Campaign Finance" at bounding box center [143, 459] width 260 height 17
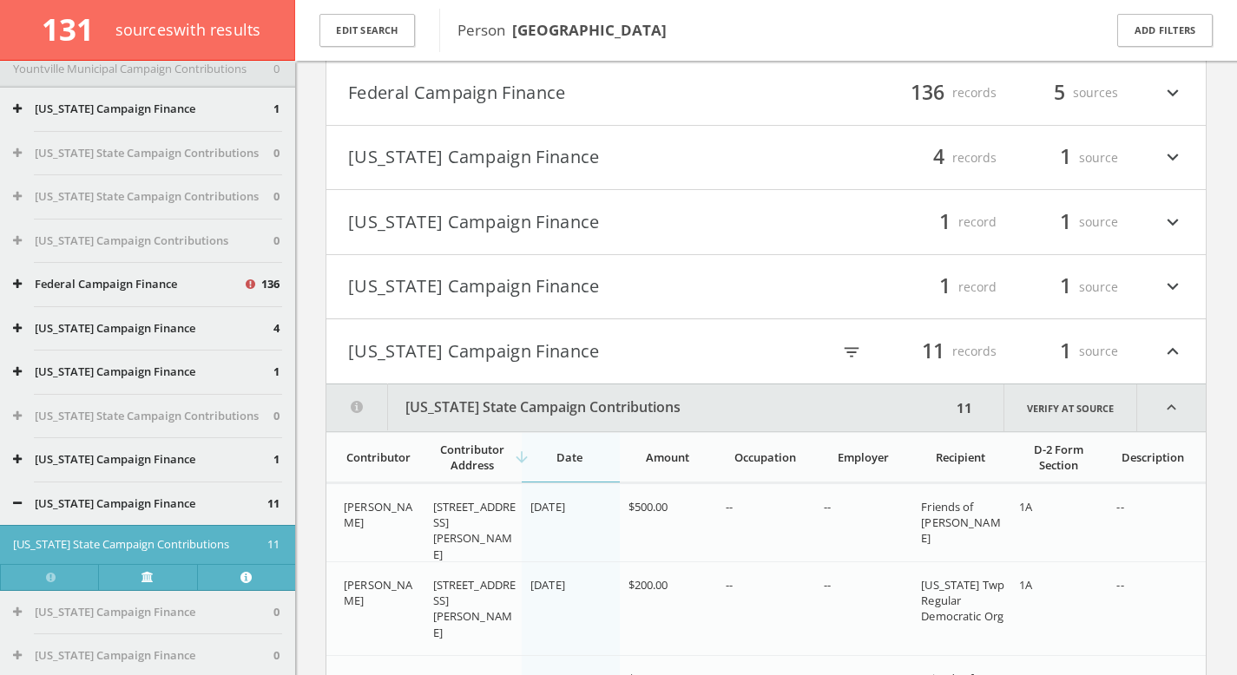
click at [92, 502] on button "[US_STATE] Campaign Finance" at bounding box center [140, 504] width 254 height 17
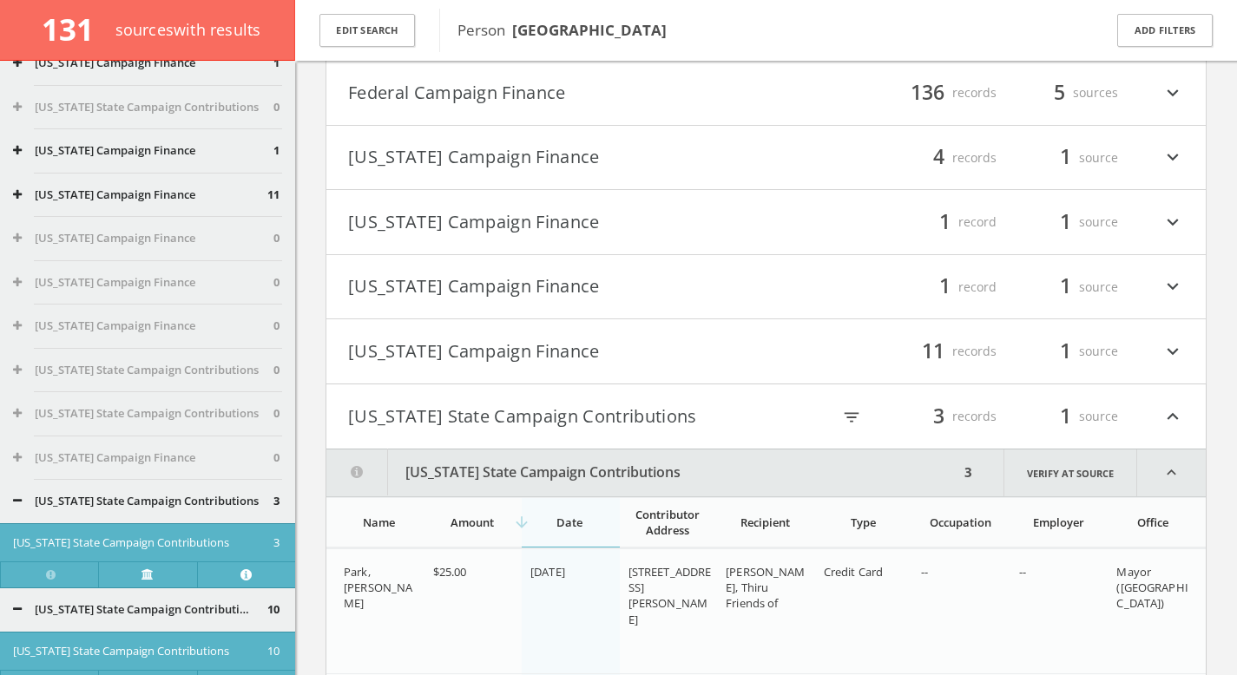
scroll to position [7697, 0]
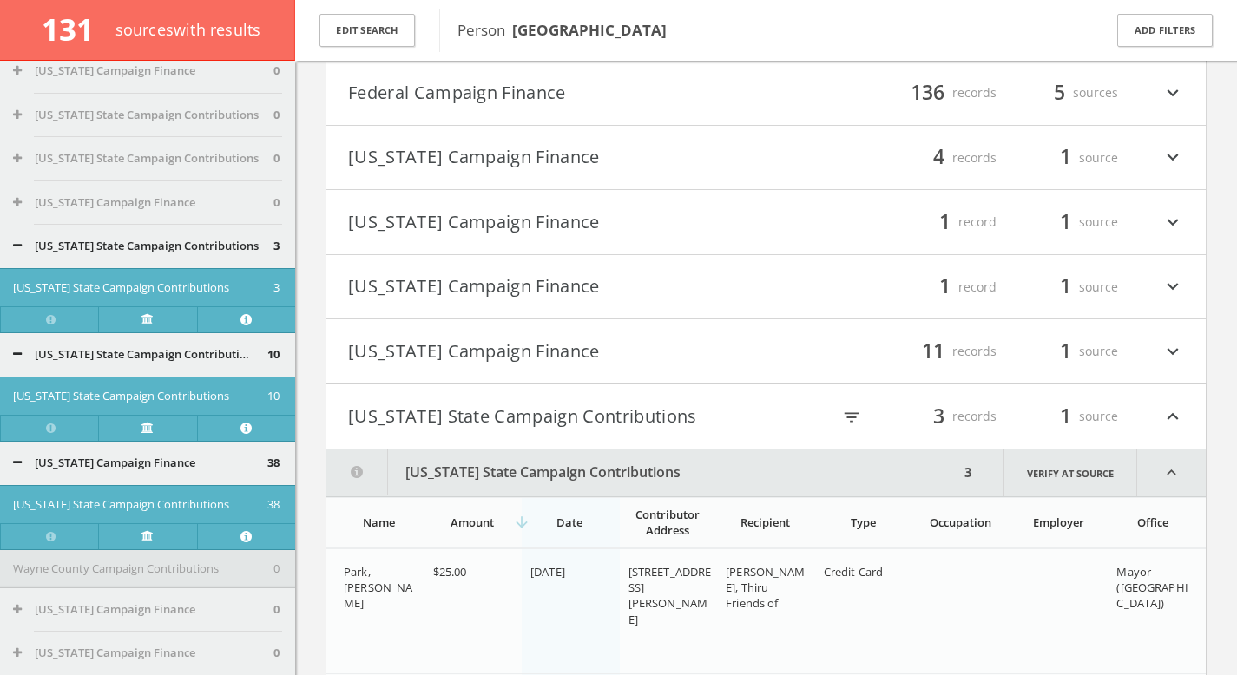
click at [113, 220] on div "[US_STATE] Campaign Finance 0" at bounding box center [147, 202] width 295 height 43
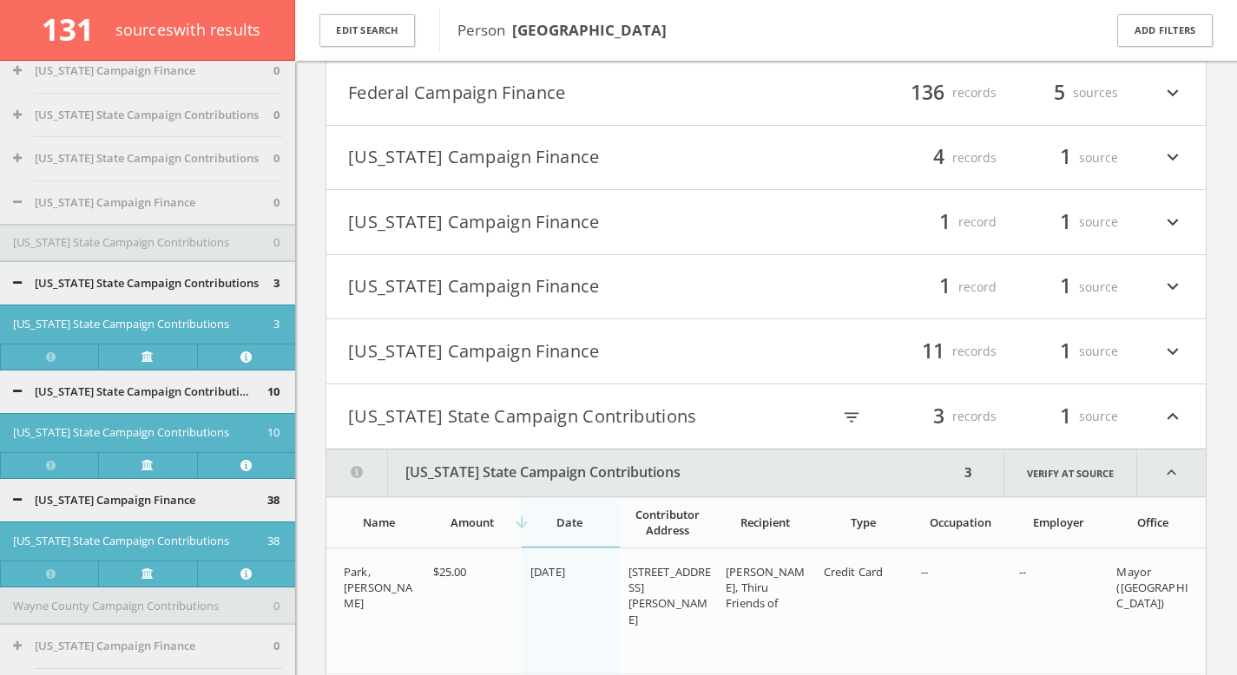
click at [110, 214] on div "[US_STATE] Campaign Finance 0" at bounding box center [147, 202] width 295 height 43
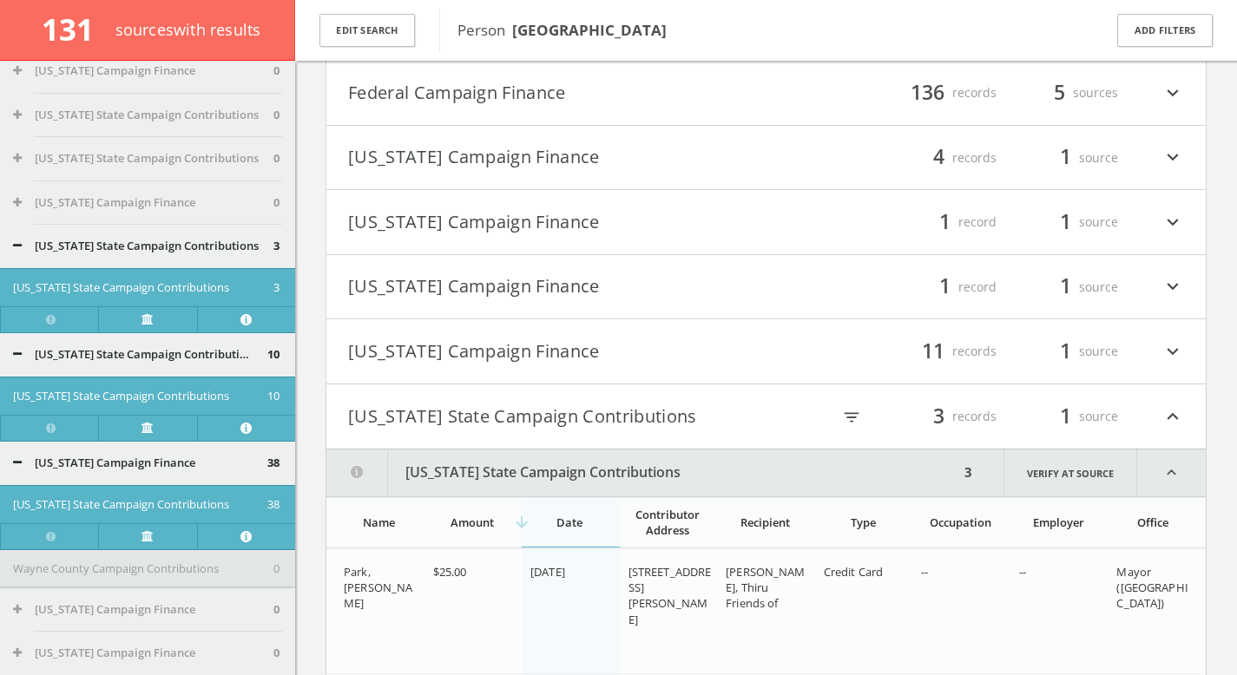
click at [106, 242] on button "[US_STATE] State Campaign Contributions" at bounding box center [143, 246] width 260 height 17
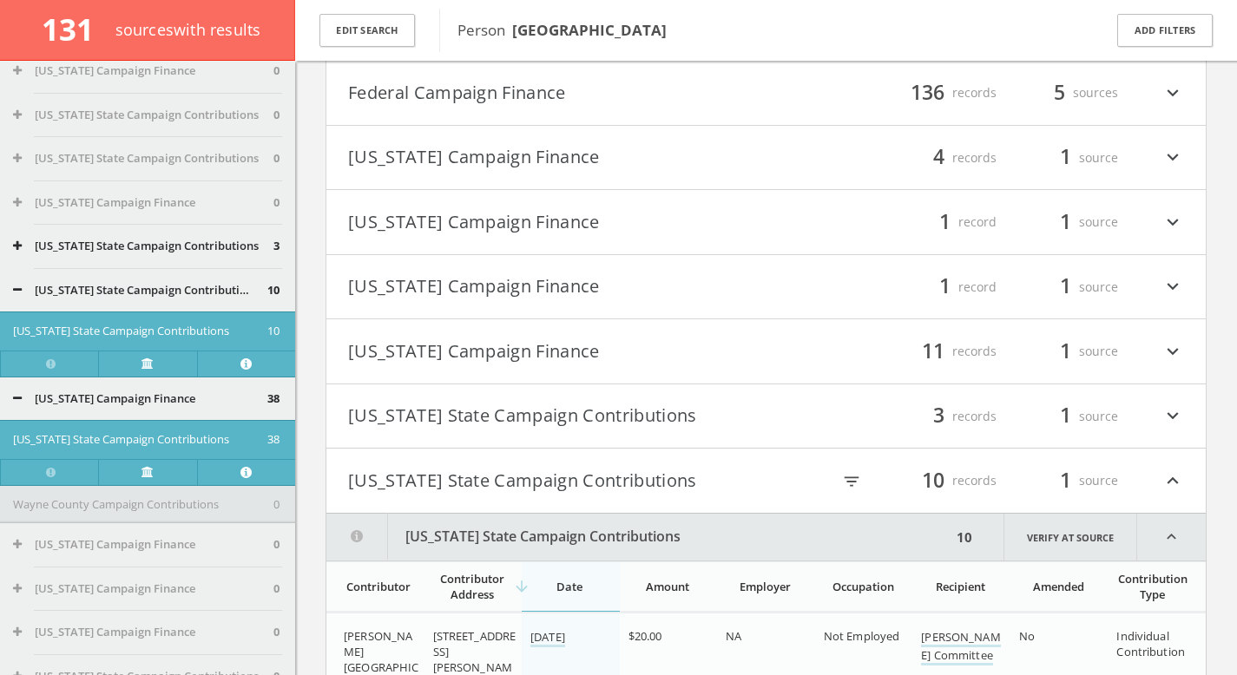
drag, startPoint x: 103, startPoint y: 299, endPoint x: 103, endPoint y: 310, distance: 10.4
click at [103, 299] on div "[US_STATE] State Campaign Contributions 10" at bounding box center [147, 290] width 295 height 43
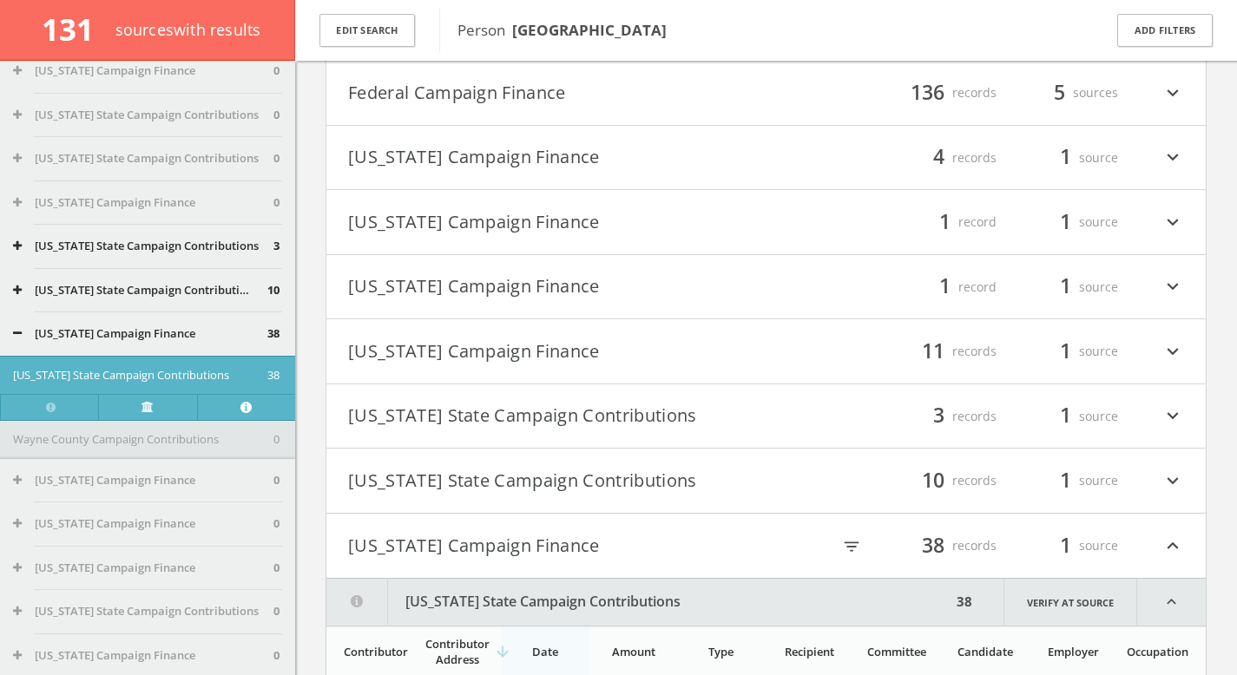
click at [103, 345] on div "[US_STATE] Campaign Finance 38" at bounding box center [147, 333] width 295 height 43
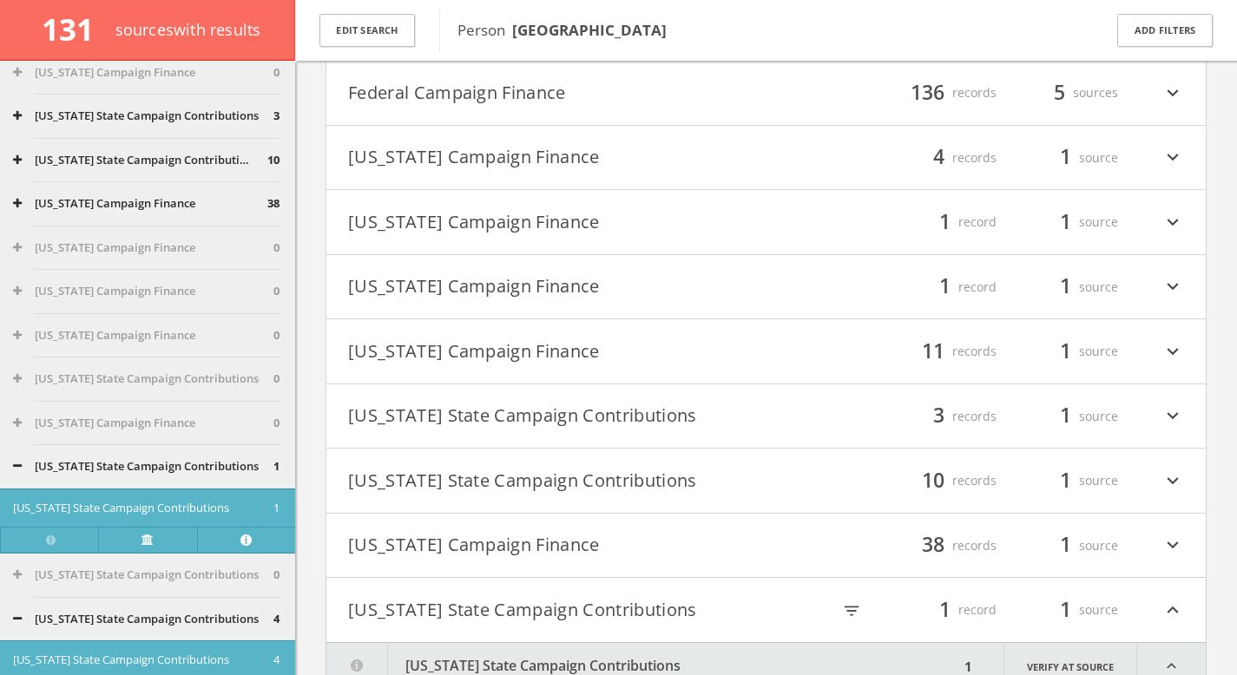
scroll to position [8002, 0]
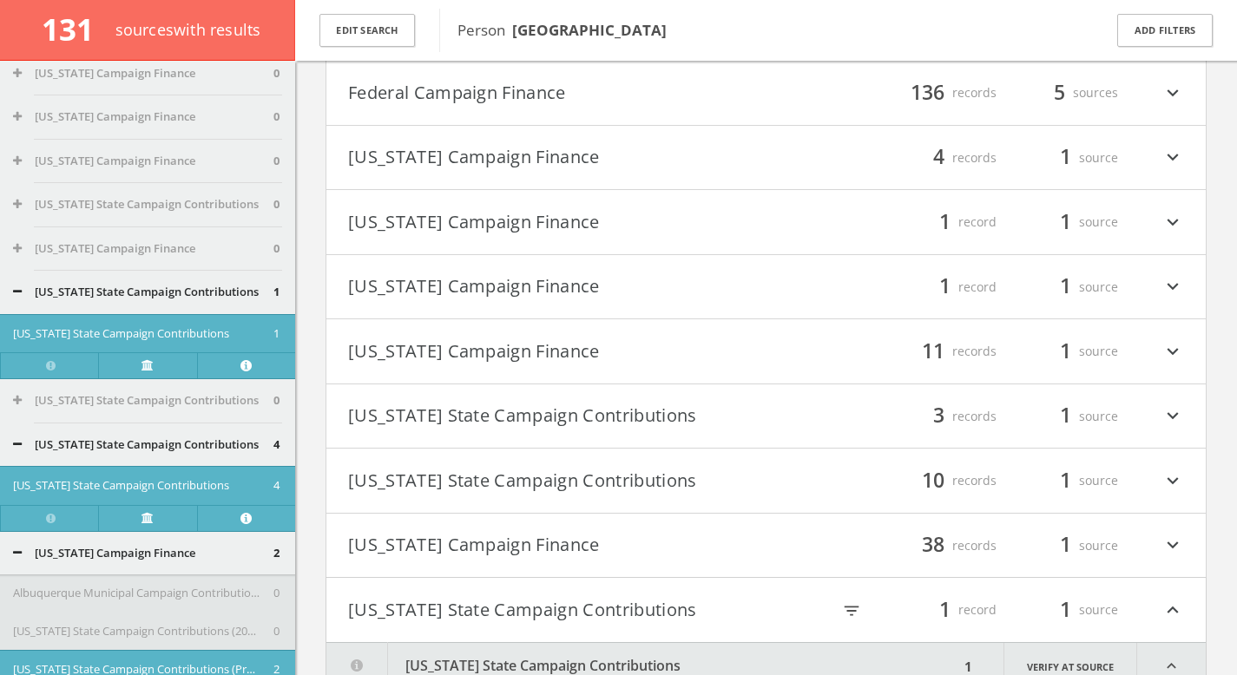
click at [92, 288] on button "[US_STATE] State Campaign Contributions" at bounding box center [143, 292] width 260 height 17
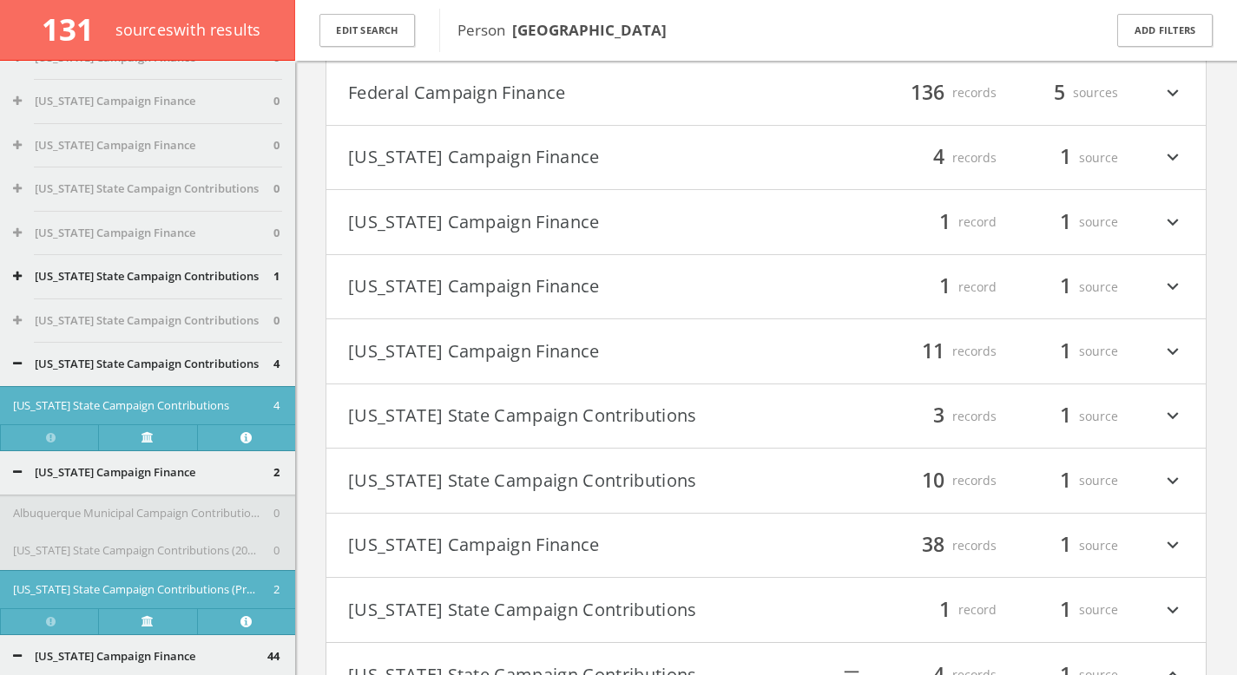
scroll to position [8036, 0]
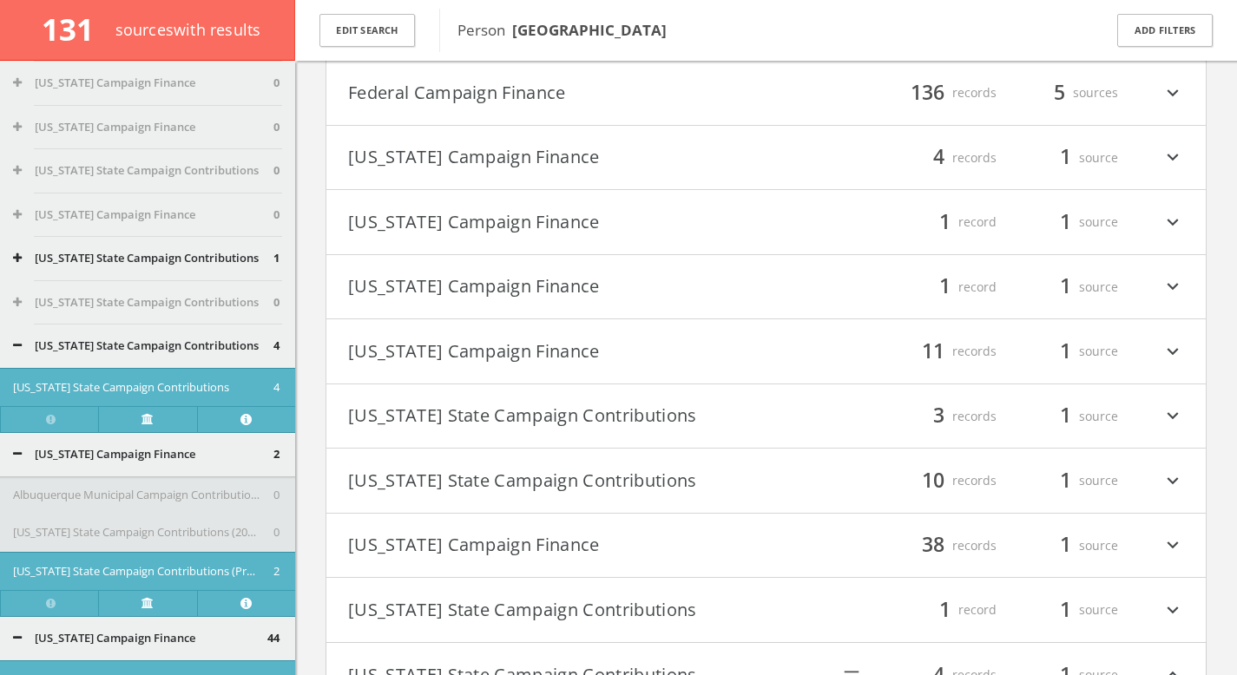
click at [113, 350] on button "[US_STATE] State Campaign Contributions" at bounding box center [143, 346] width 260 height 17
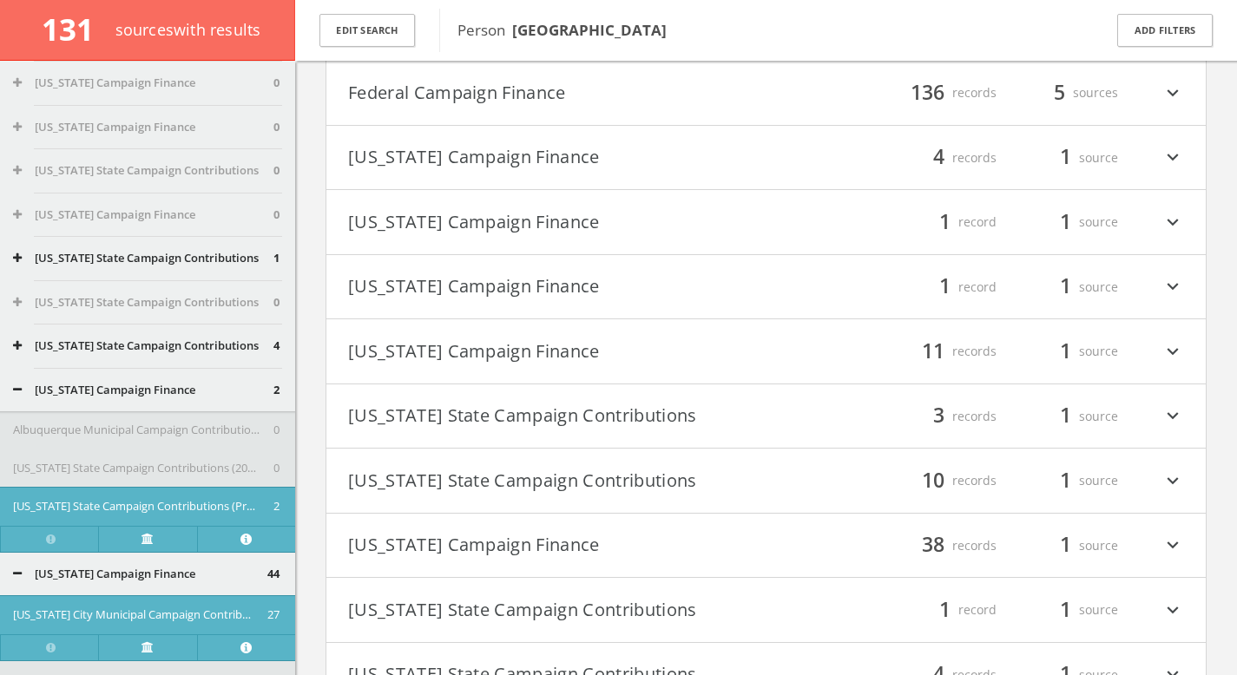
click at [119, 382] on button "[US_STATE] Campaign Finance" at bounding box center [143, 390] width 260 height 17
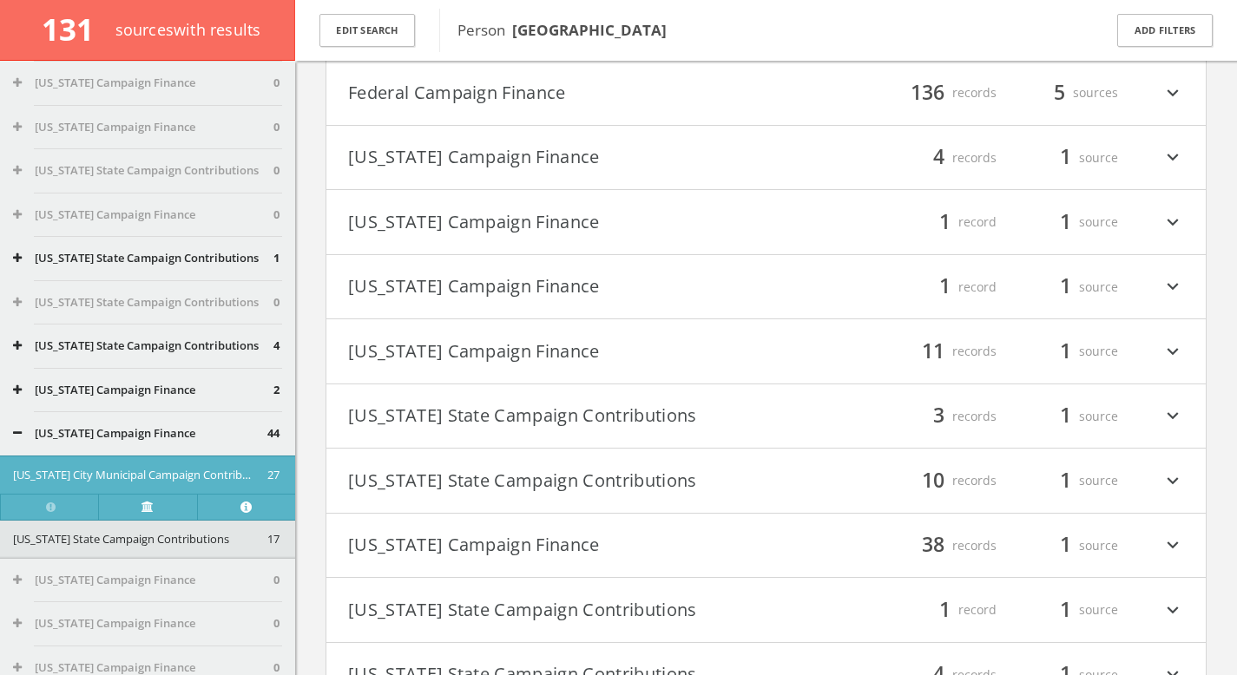
click at [115, 438] on button "[US_STATE] Campaign Finance" at bounding box center [140, 433] width 254 height 17
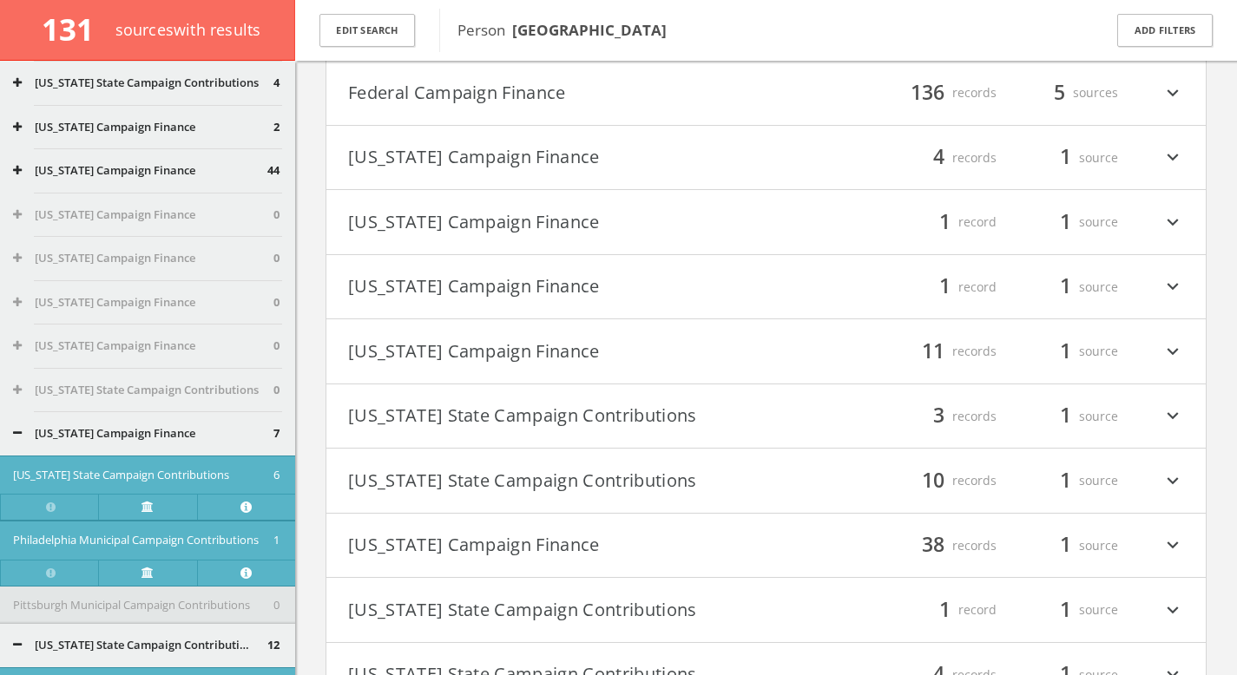
click at [118, 430] on button "[US_STATE] Campaign Finance" at bounding box center [143, 433] width 260 height 17
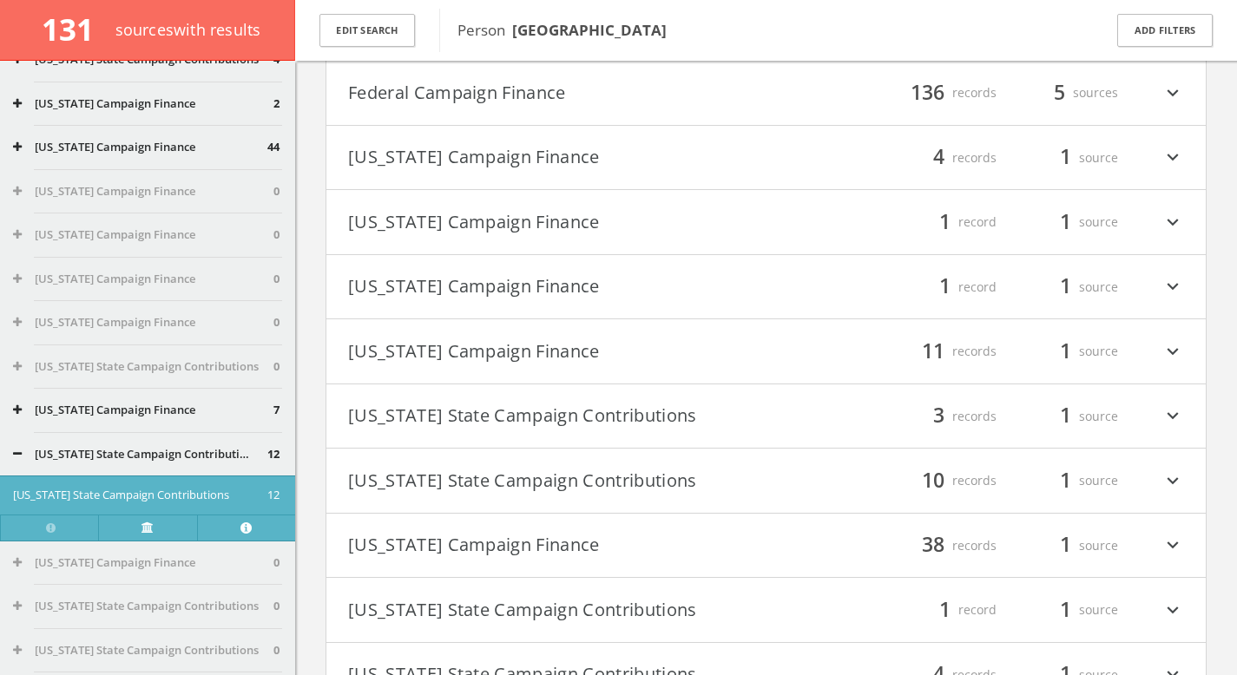
click at [119, 447] on button "[US_STATE] State Campaign Contributions" at bounding box center [140, 454] width 254 height 17
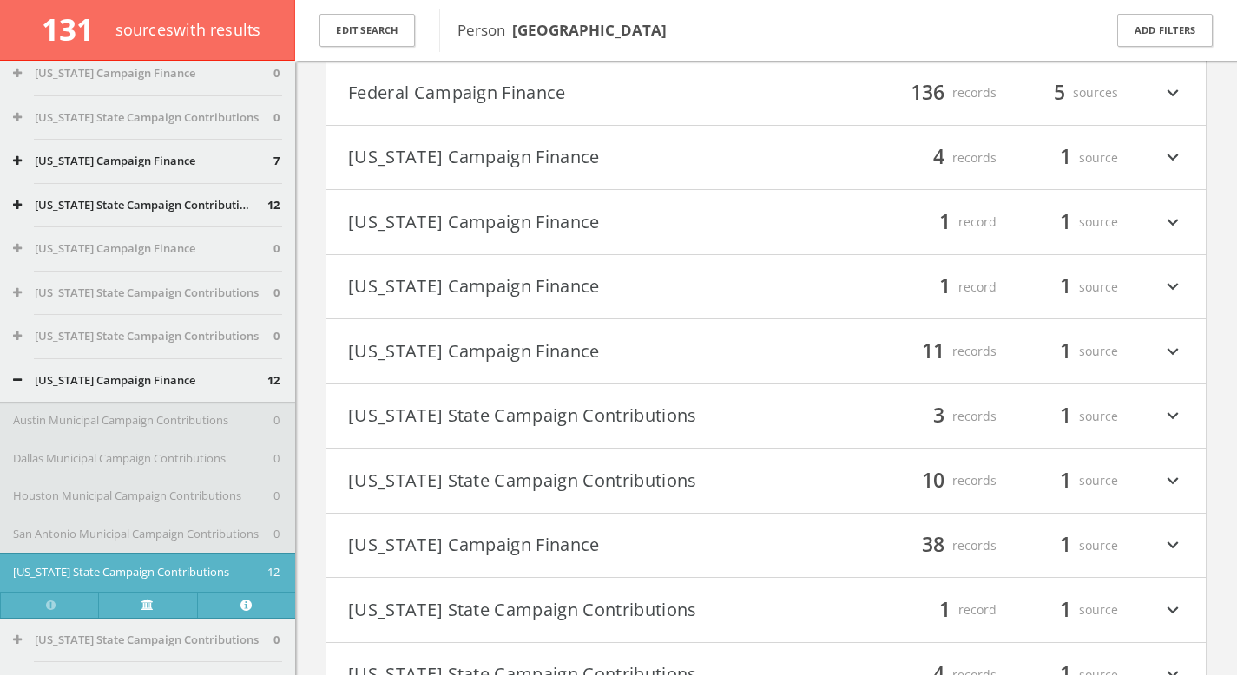
click at [112, 374] on button "[US_STATE] Campaign Finance" at bounding box center [140, 380] width 254 height 17
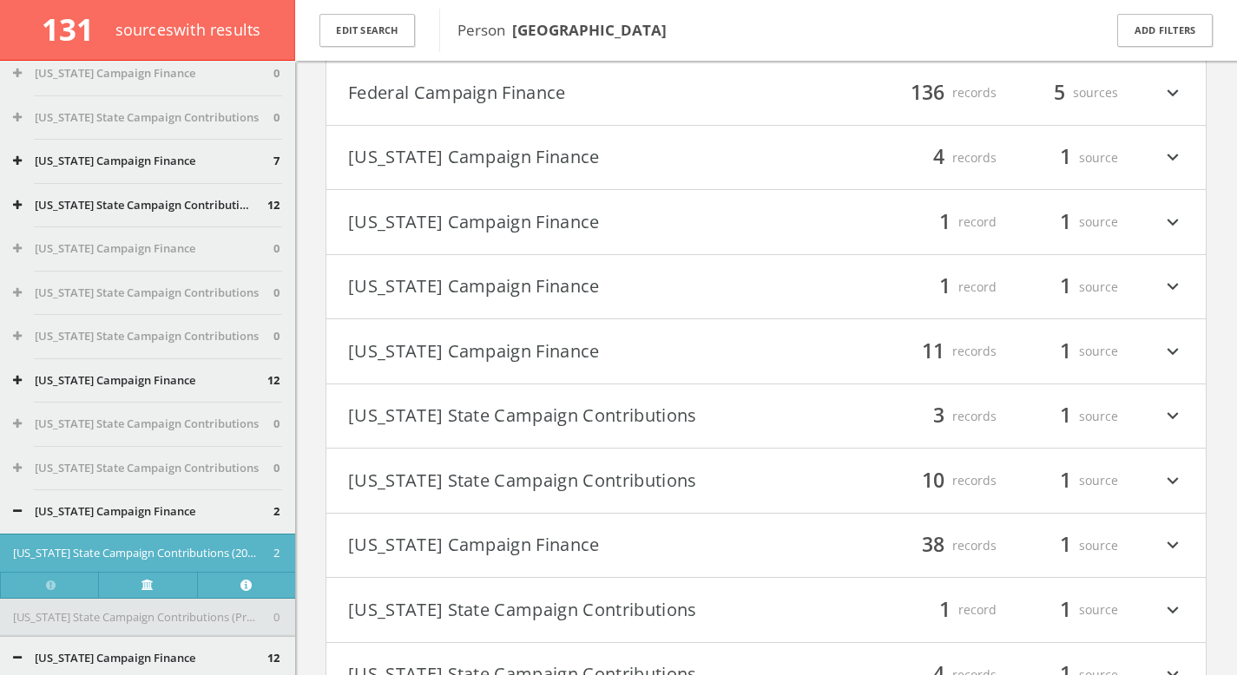
scroll to position [8717, 0]
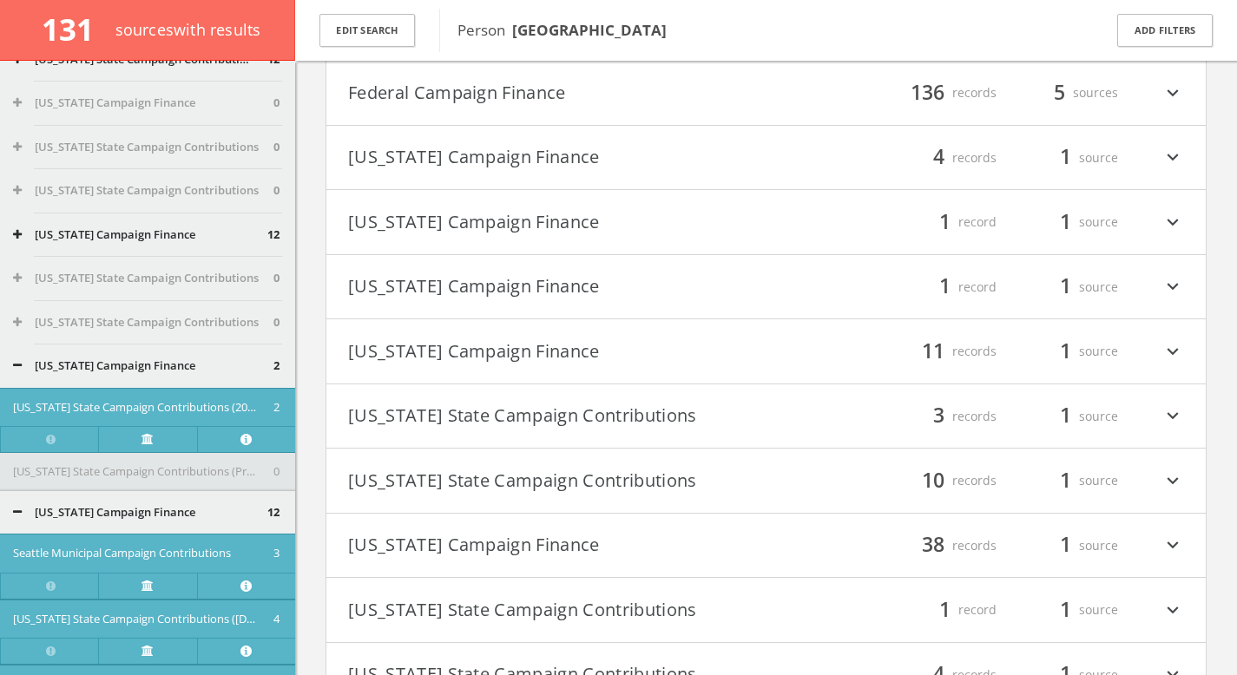
click at [121, 364] on button "[US_STATE] Campaign Finance" at bounding box center [143, 366] width 260 height 17
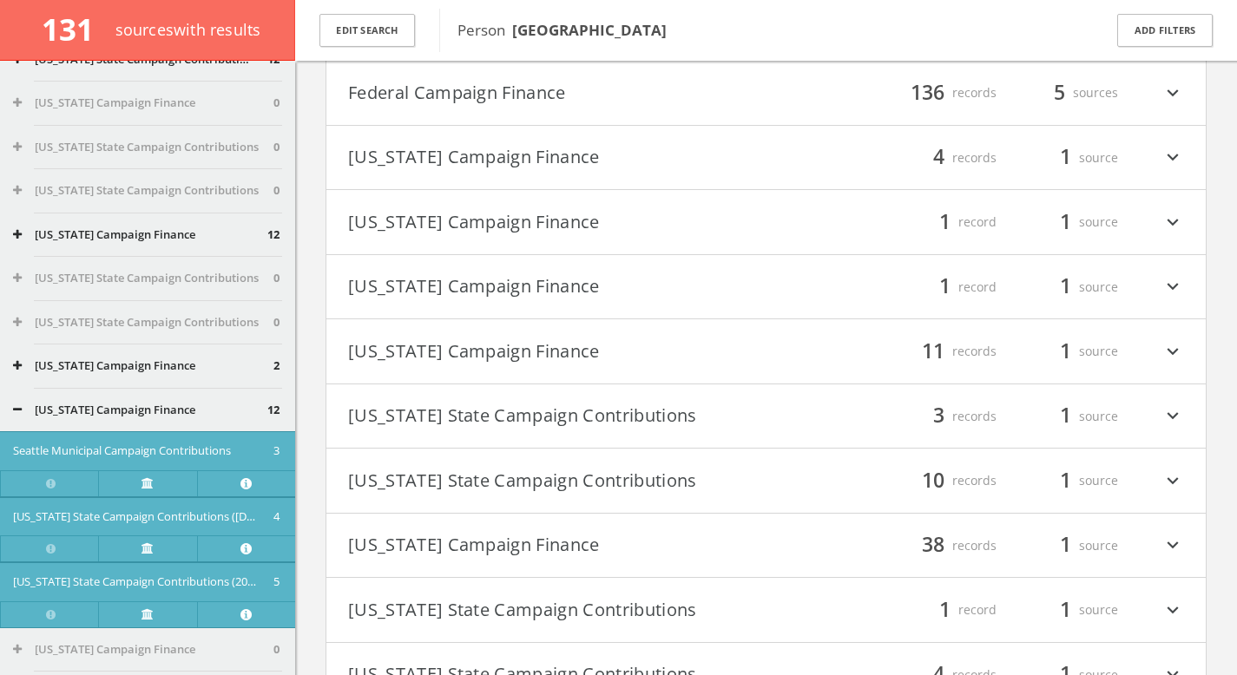
click at [124, 394] on div "[US_STATE] Campaign Finance 12" at bounding box center [147, 410] width 295 height 43
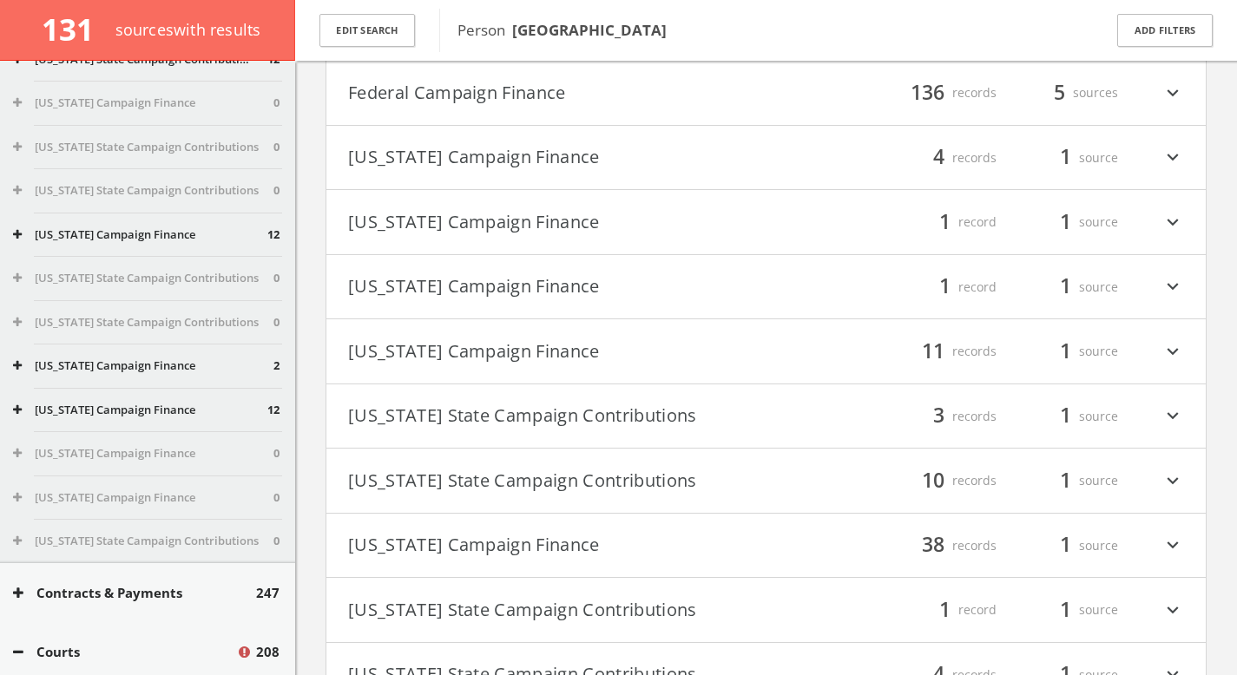
scroll to position [8847, 0]
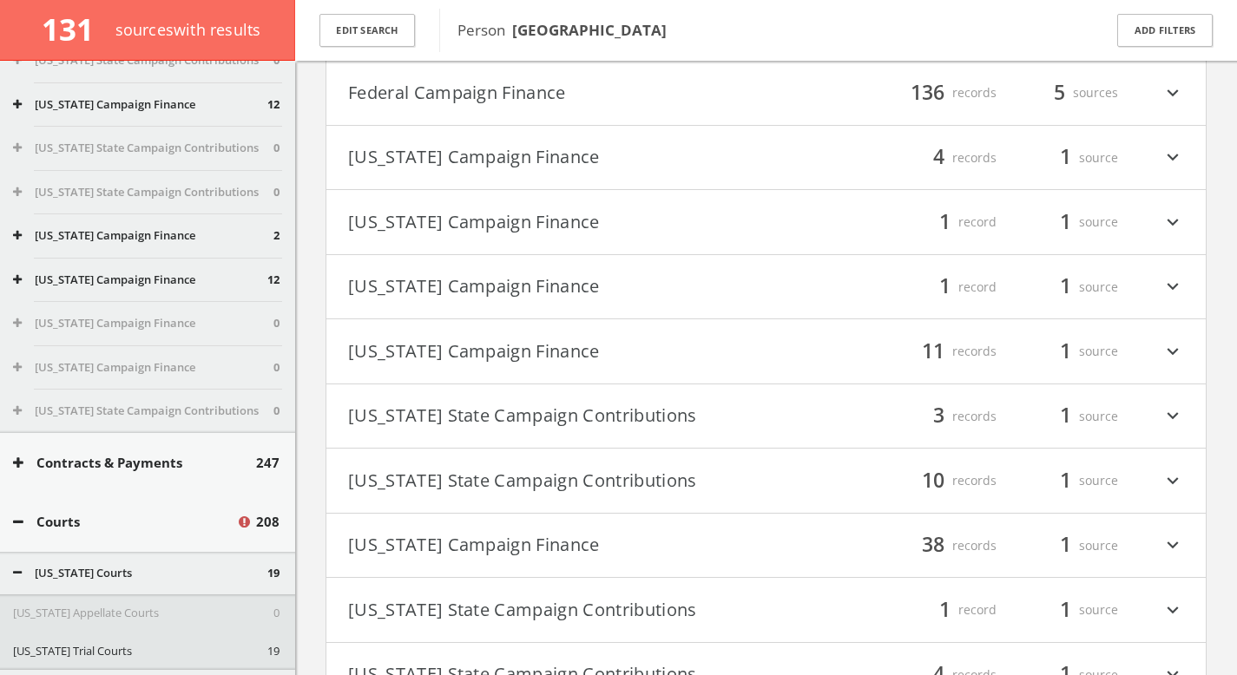
click at [135, 453] on button "Contracts & Payments" at bounding box center [134, 463] width 243 height 20
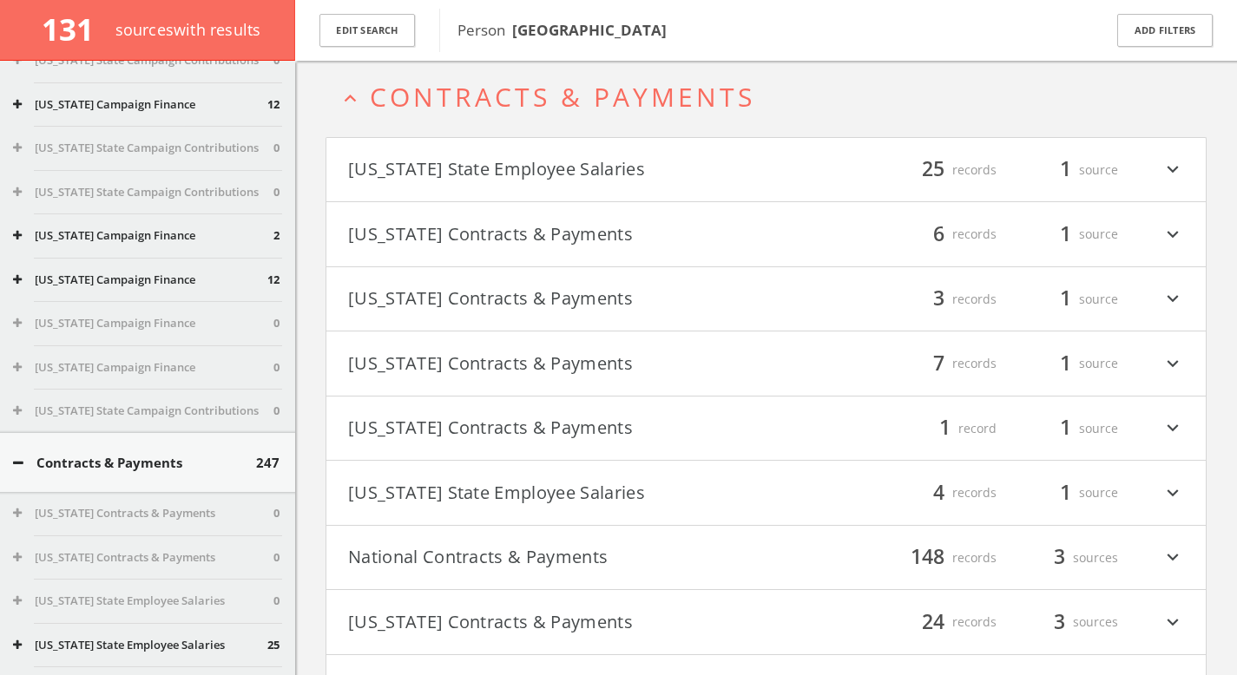
scroll to position [107678, 0]
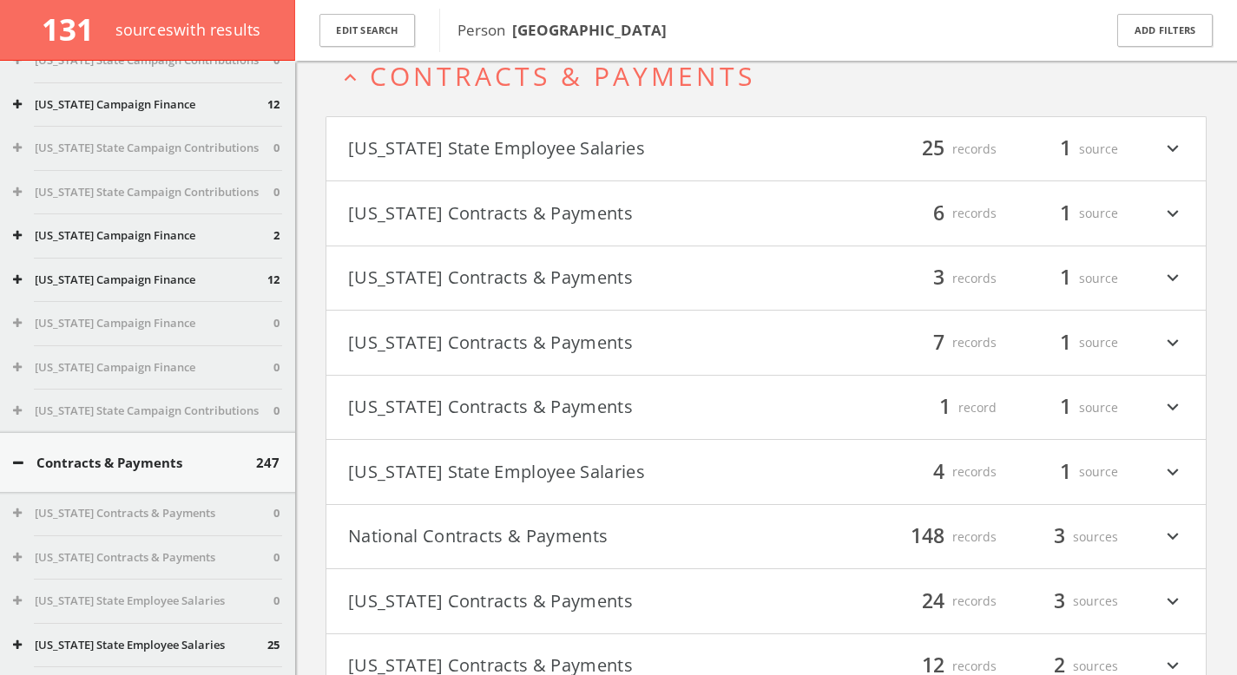
click at [128, 456] on button "Contracts & Payments" at bounding box center [134, 463] width 243 height 20
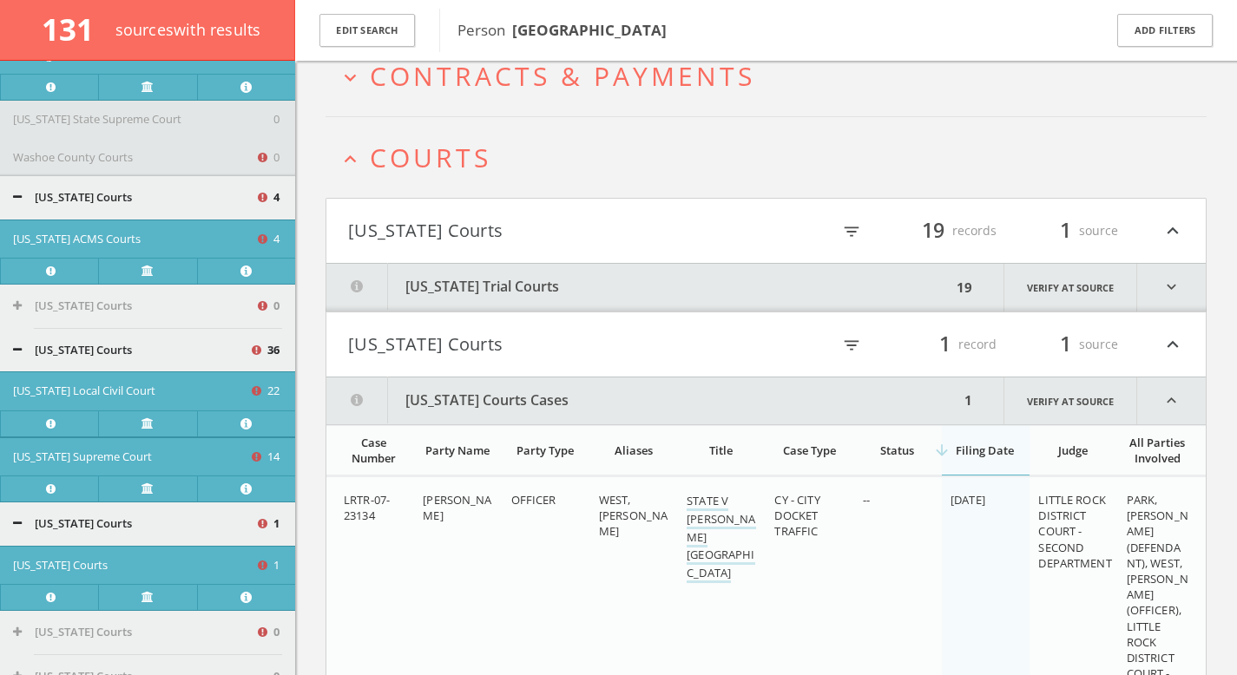
scroll to position [11286, 0]
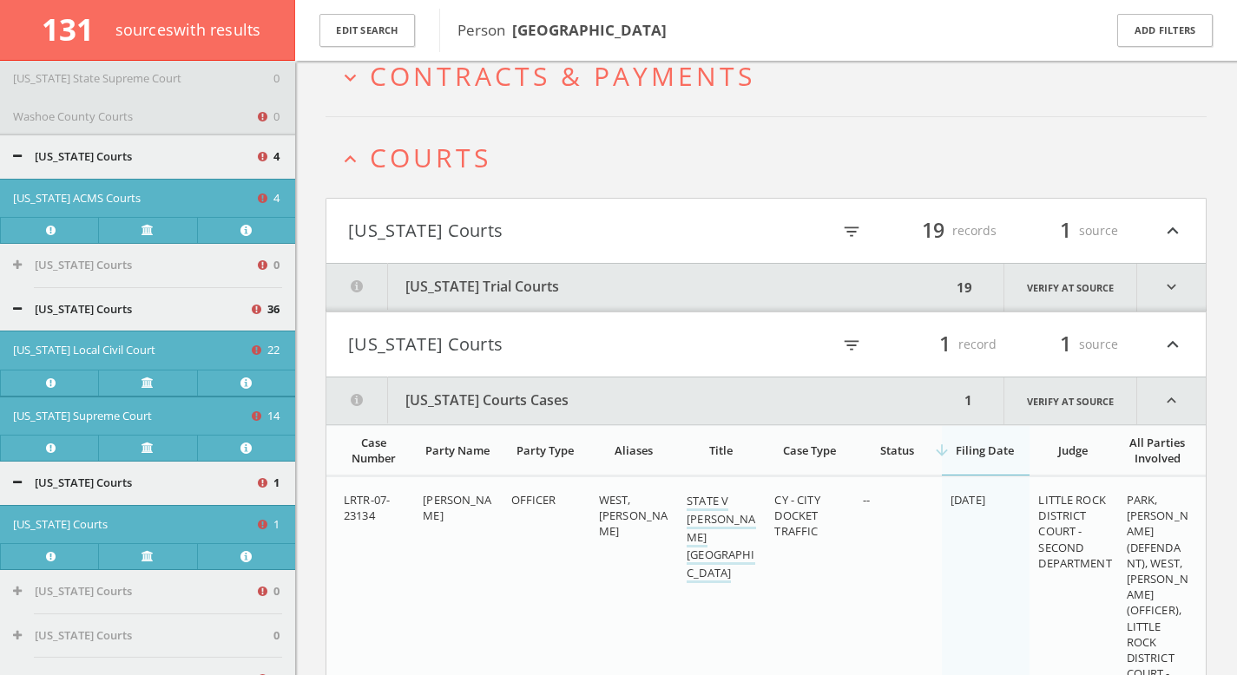
click at [89, 305] on button "[US_STATE] Courts" at bounding box center [131, 309] width 236 height 17
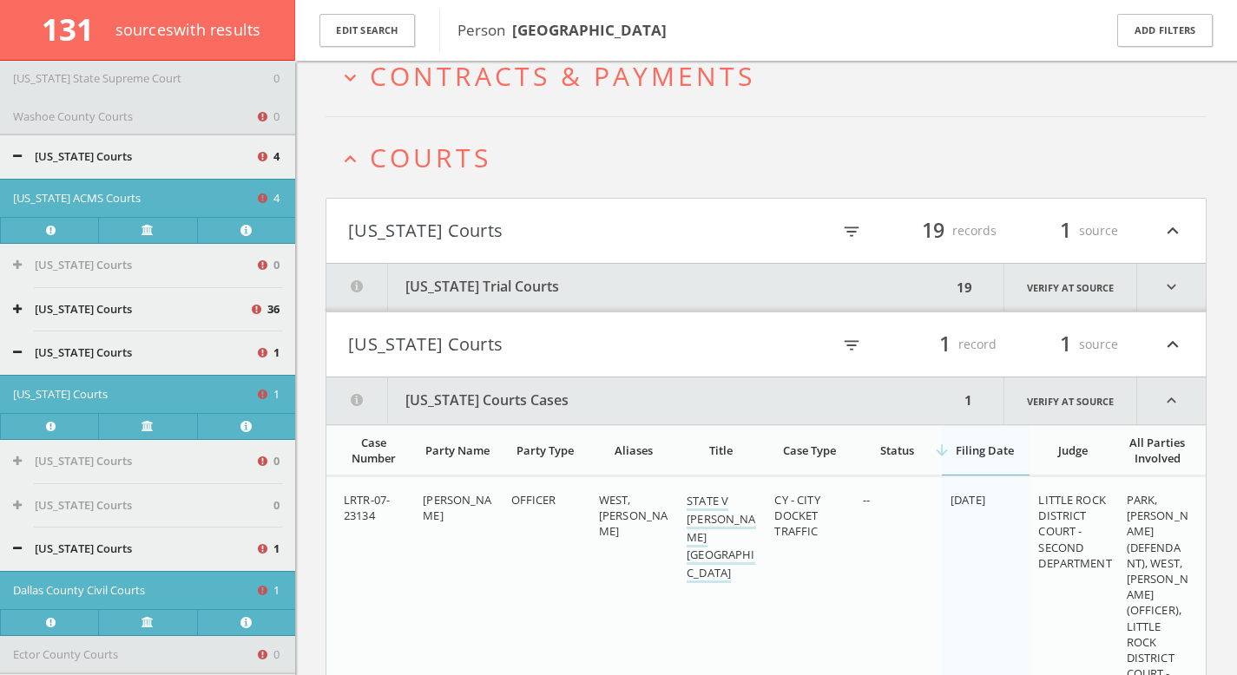
click at [89, 305] on button "[US_STATE] Courts" at bounding box center [131, 309] width 236 height 17
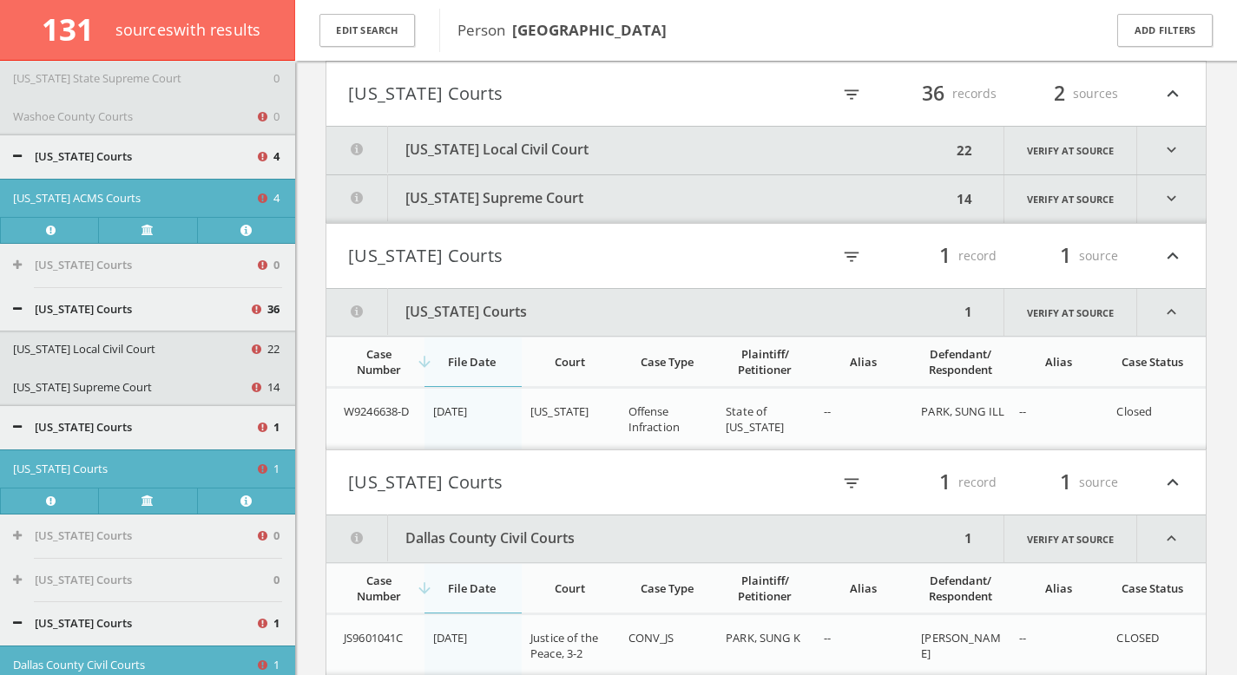
click at [74, 346] on button "[US_STATE] Local Civil Court" at bounding box center [131, 349] width 236 height 17
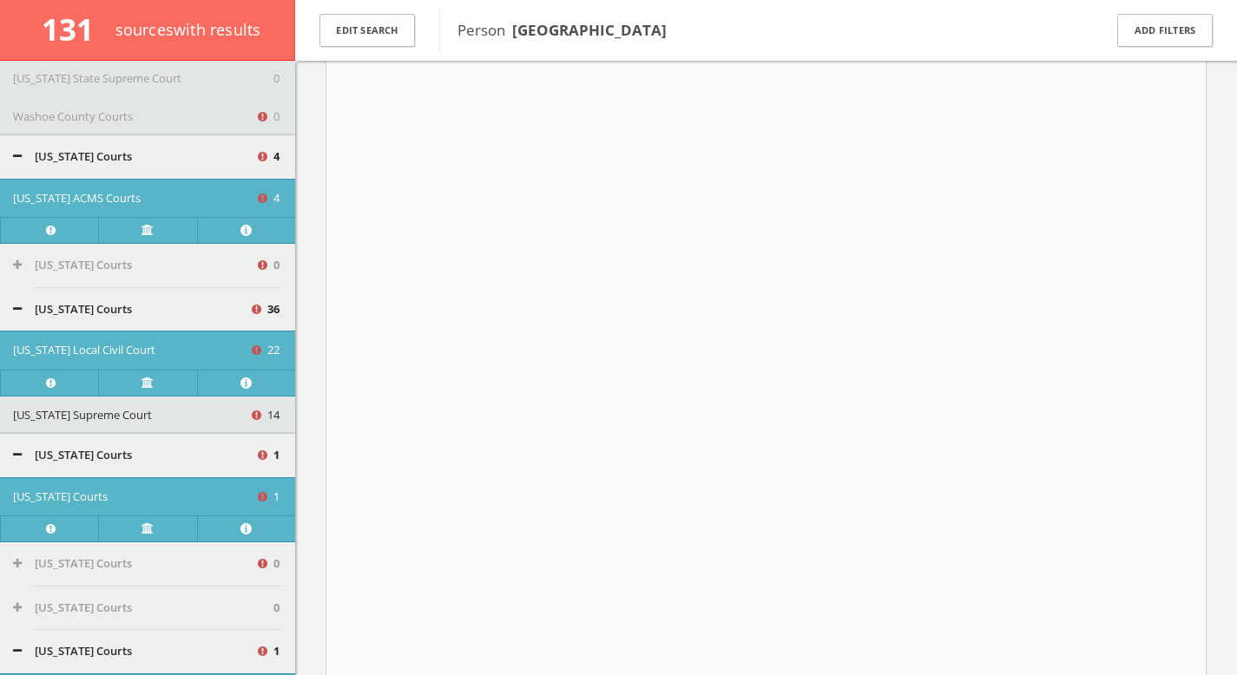
scroll to position [153518, 0]
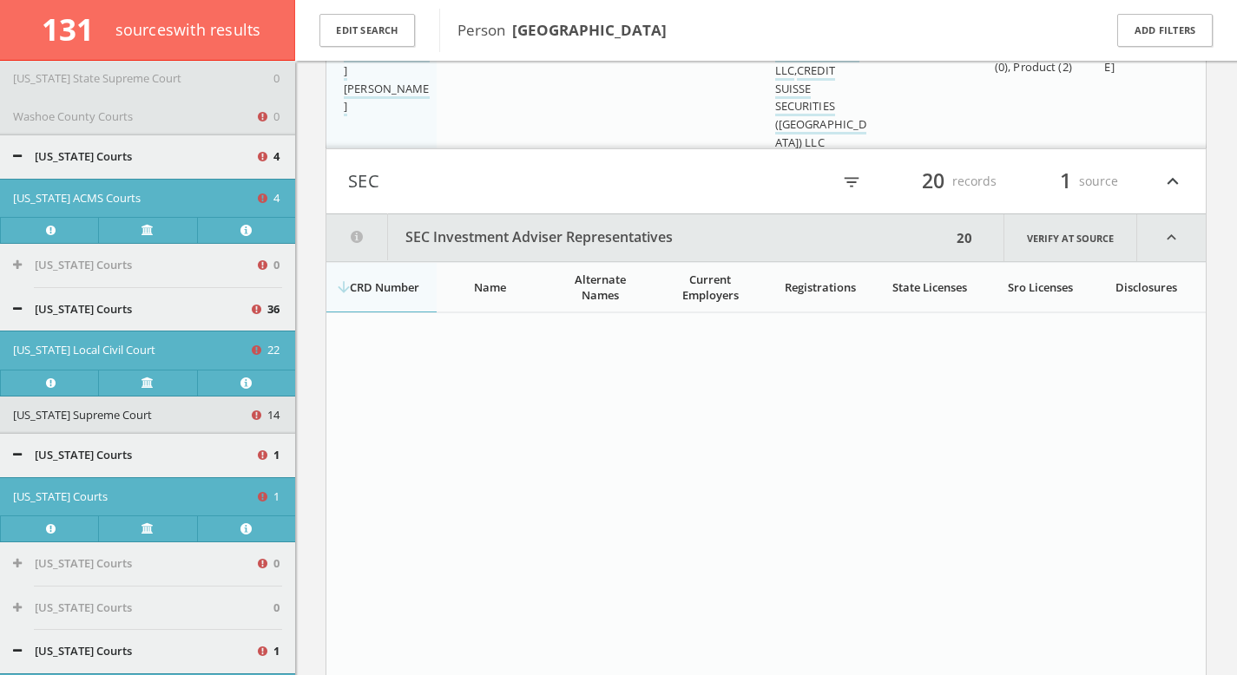
click at [89, 307] on button "[US_STATE] Courts" at bounding box center [131, 309] width 236 height 17
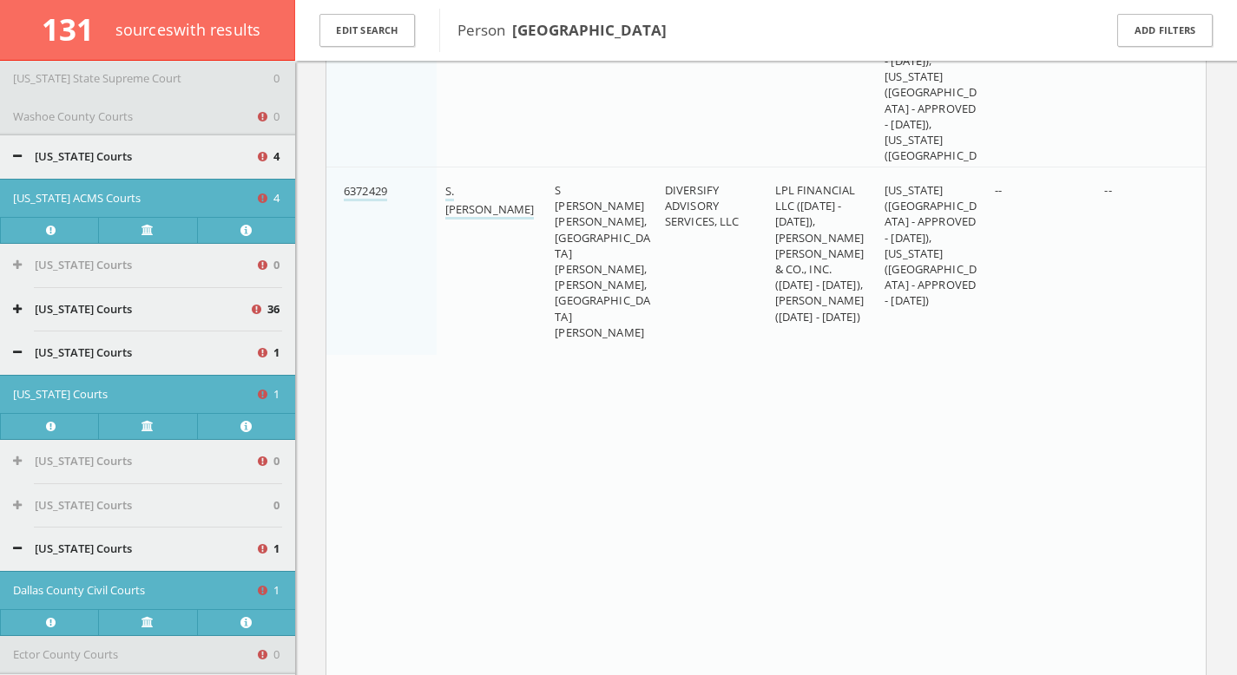
click at [96, 316] on button "[US_STATE] Courts" at bounding box center [131, 309] width 236 height 17
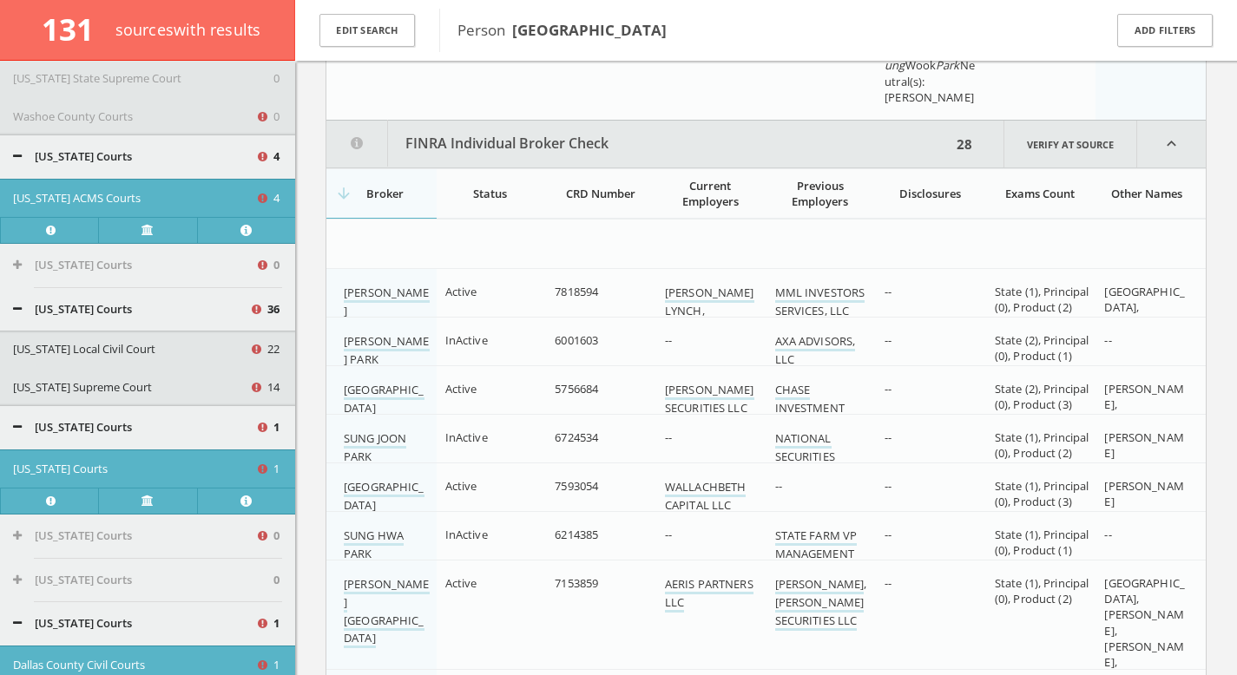
scroll to position [149109, 0]
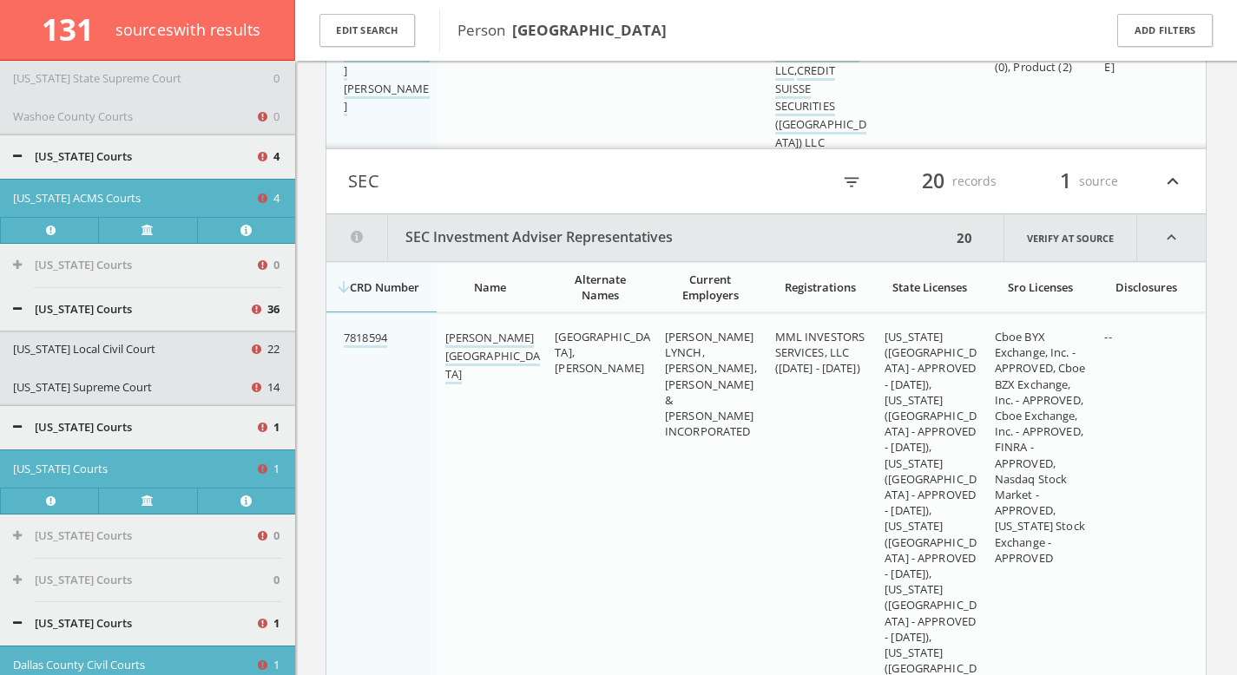
click at [99, 388] on button "[US_STATE] Supreme Court" at bounding box center [131, 387] width 236 height 17
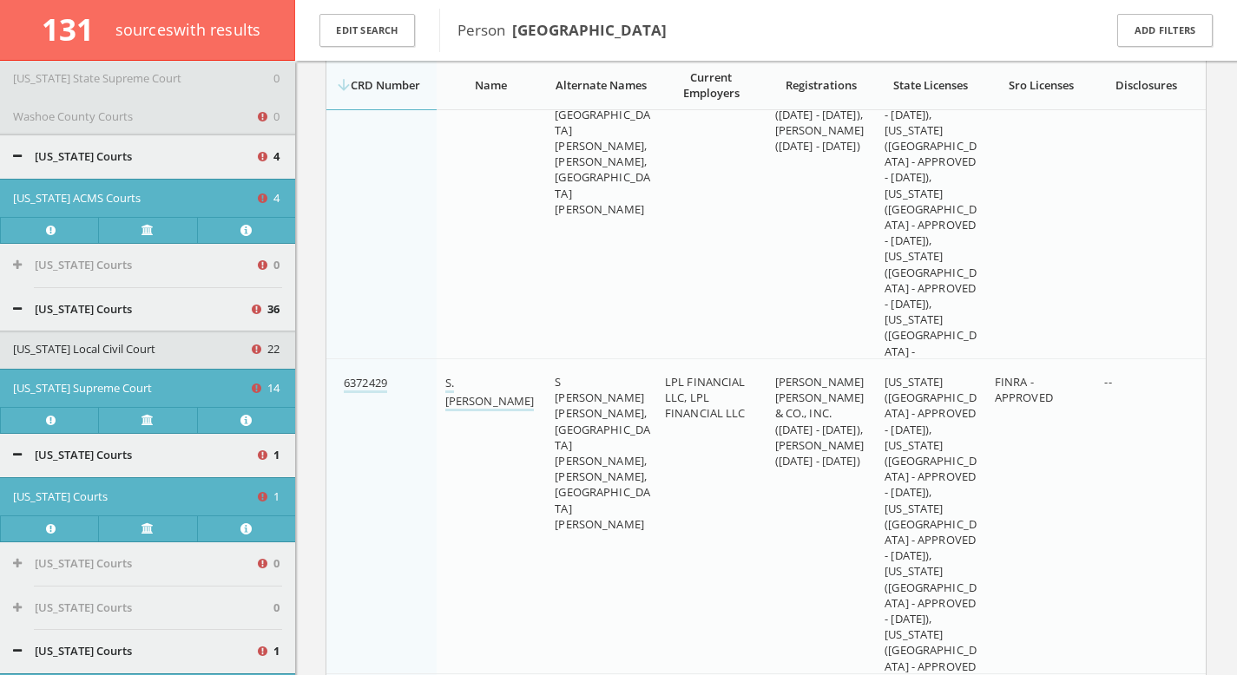
scroll to position [145577, 0]
